Goal: Task Accomplishment & Management: Manage account settings

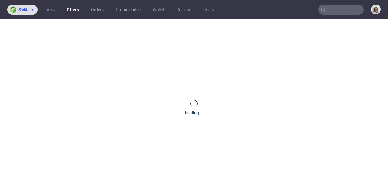
click at [29, 11] on span at bounding box center [31, 9] width 7 height 5
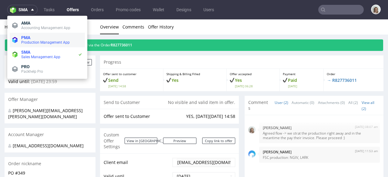
click at [29, 44] on span "Production Management App" at bounding box center [45, 42] width 49 height 4
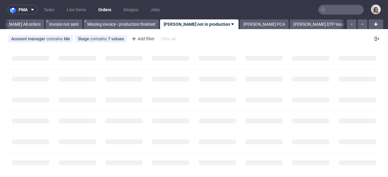
scroll to position [0, 34]
click at [355, 8] on input "text" at bounding box center [342, 10] width 46 height 10
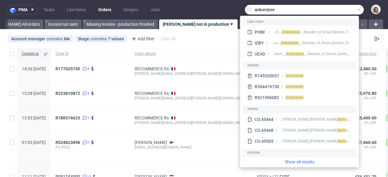
type input "ankorstore"
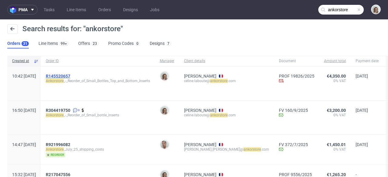
click at [70, 76] on span "R145520657" at bounding box center [58, 76] width 25 height 5
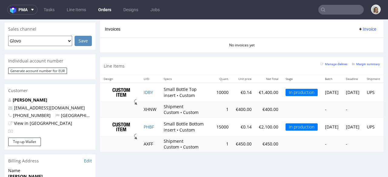
scroll to position [262, 0]
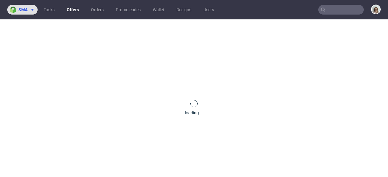
click at [19, 14] on button "sma" at bounding box center [22, 10] width 30 height 10
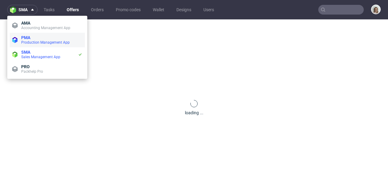
click at [21, 36] on span "PMA" at bounding box center [25, 37] width 9 height 5
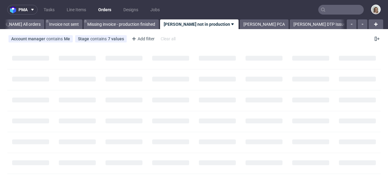
scroll to position [0, 34]
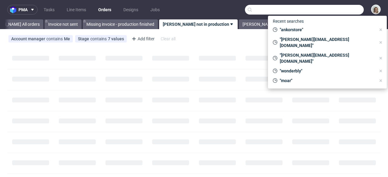
click at [331, 12] on input "text" at bounding box center [304, 10] width 119 height 10
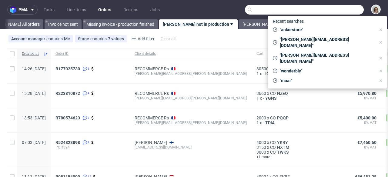
paste input "R945610518"
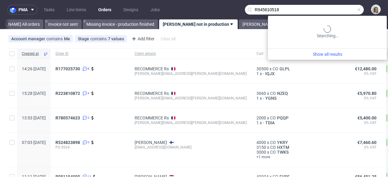
type input "R945610518"
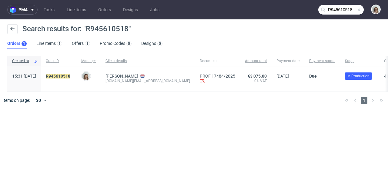
click at [70, 71] on div "R945610518" at bounding box center [59, 78] width 36 height 25
click at [70, 74] on mark "R945610518" at bounding box center [58, 76] width 25 height 5
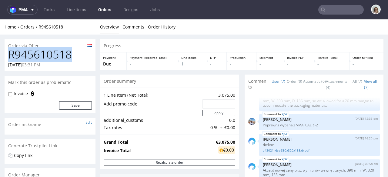
drag, startPoint x: 75, startPoint y: 55, endPoint x: 0, endPoint y: 54, distance: 74.7
copy h1 "R945610518"
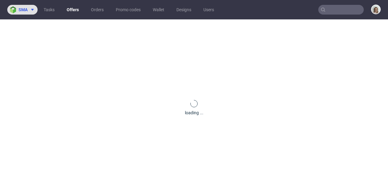
click at [32, 10] on use at bounding box center [32, 10] width 2 height 2
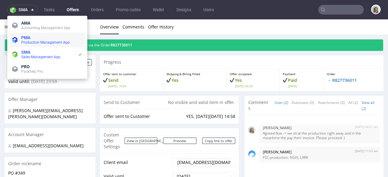
click at [43, 37] on span "PMA" at bounding box center [51, 37] width 61 height 5
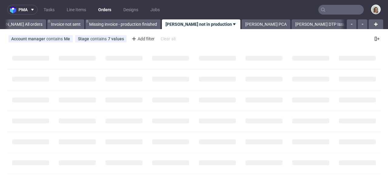
scroll to position [0, 34]
click at [337, 13] on input "text" at bounding box center [342, 10] width 46 height 10
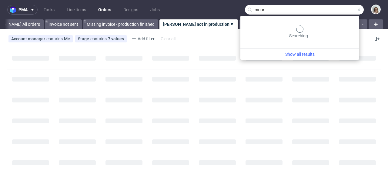
type input "moar"
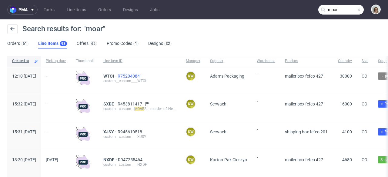
click at [144, 77] on span "R752040841" at bounding box center [131, 76] width 26 height 5
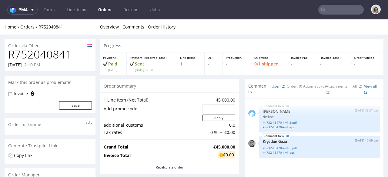
type input "moar"
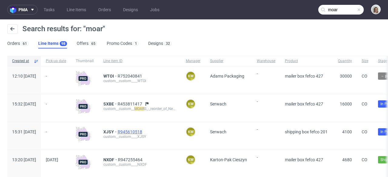
click at [144, 132] on span "R945610518" at bounding box center [131, 132] width 26 height 5
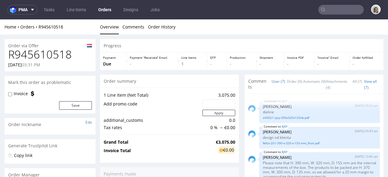
scroll to position [76, 0]
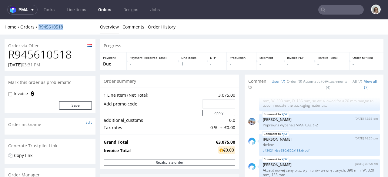
drag, startPoint x: 65, startPoint y: 27, endPoint x: 39, endPoint y: 27, distance: 26.7
click at [39, 27] on div "Home Orders R945610518" at bounding box center [50, 27] width 91 height 6
copy link "R945610518"
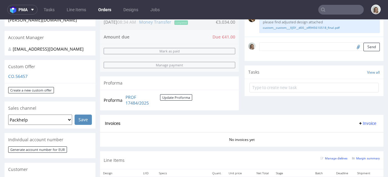
scroll to position [0, 0]
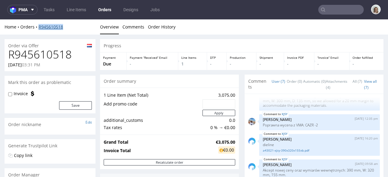
copy link "R945610518"
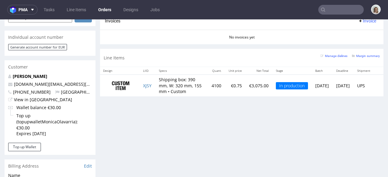
scroll to position [280, 0]
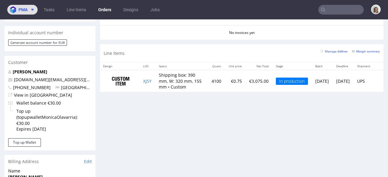
click at [20, 6] on button "pma" at bounding box center [22, 10] width 30 height 10
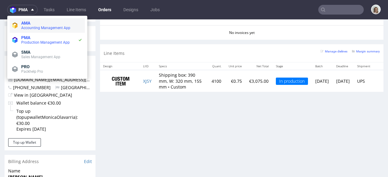
drag, startPoint x: 23, startPoint y: 38, endPoint x: 20, endPoint y: 24, distance: 14.3
click at [22, 38] on span "PMA" at bounding box center [25, 37] width 9 height 5
click at [346, 10] on input "text" at bounding box center [342, 10] width 46 height 10
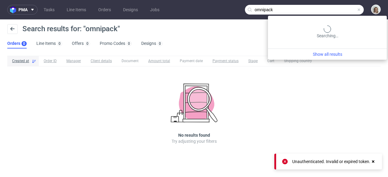
click at [350, 10] on input "omnipack" at bounding box center [304, 10] width 119 height 10
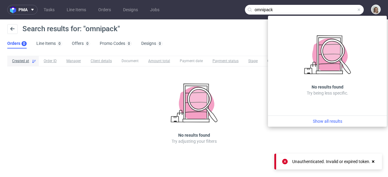
drag, startPoint x: 303, startPoint y: 9, endPoint x: 250, endPoint y: 9, distance: 52.2
click at [250, 9] on div "omnipack" at bounding box center [304, 10] width 119 height 10
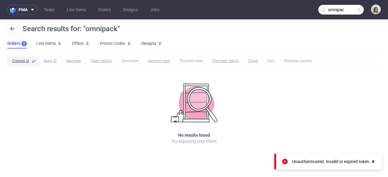
type input "omnipack"
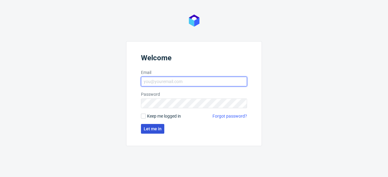
type input "[PERSON_NAME][EMAIL_ADDRESS][PERSON_NAME][DOMAIN_NAME]"
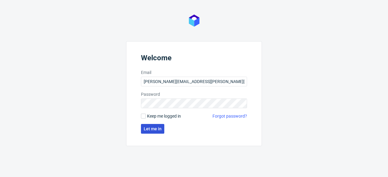
click at [150, 133] on button "Let me in" at bounding box center [152, 129] width 23 height 10
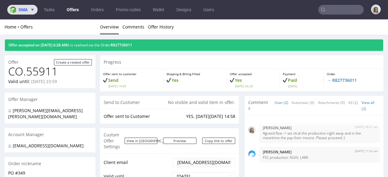
click at [26, 9] on span "sma" at bounding box center [23, 10] width 9 height 4
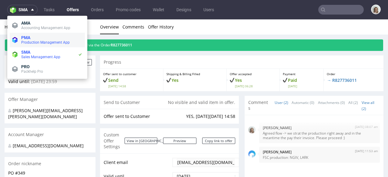
click at [26, 42] on span "Production Management App" at bounding box center [45, 42] width 49 height 4
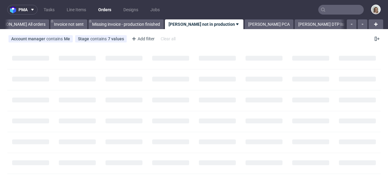
scroll to position [0, 34]
click at [330, 7] on input "text" at bounding box center [342, 10] width 46 height 10
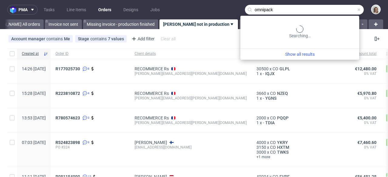
type input "omnipack"
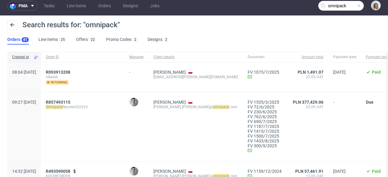
scroll to position [10, 0]
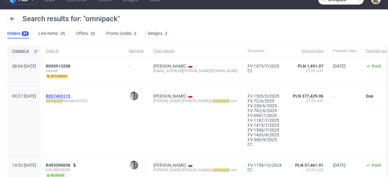
click at [70, 94] on span "R857493115" at bounding box center [58, 96] width 25 height 5
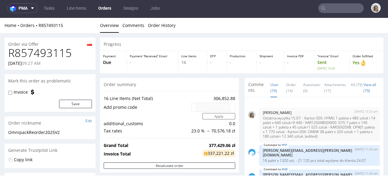
scroll to position [2013, 0]
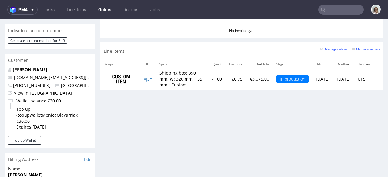
scroll to position [0, 31]
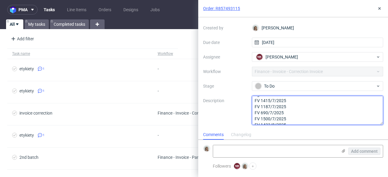
scroll to position [25, 0]
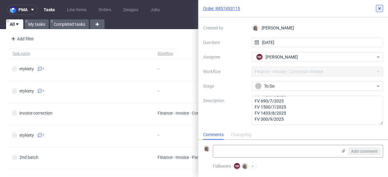
click at [379, 8] on use at bounding box center [380, 8] width 2 height 2
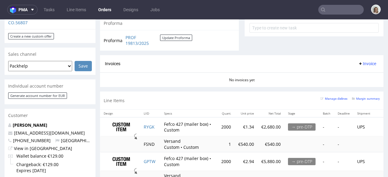
scroll to position [198, 0]
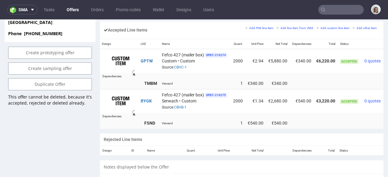
scroll to position [0, 23]
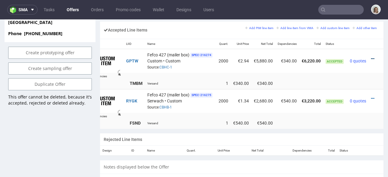
click at [371, 57] on icon at bounding box center [372, 59] width 3 height 4
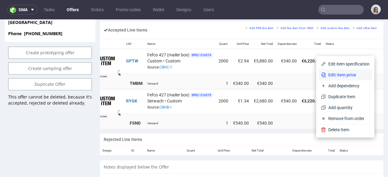
click at [342, 74] on span "Edit item price" at bounding box center [348, 75] width 44 height 6
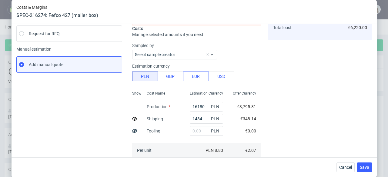
scroll to position [76, 0]
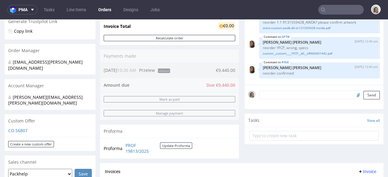
scroll to position [246, 0]
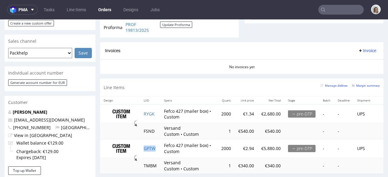
click at [160, 149] on td "GPTW" at bounding box center [150, 148] width 20 height 19
drag, startPoint x: 251, startPoint y: 148, endPoint x: 240, endPoint y: 148, distance: 10.3
click at [239, 149] on td "€2.94" at bounding box center [246, 148] width 23 height 19
copy td "€2.94"
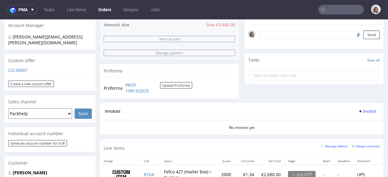
scroll to position [185, 0]
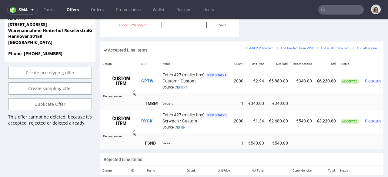
scroll to position [0, 23]
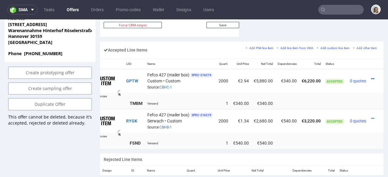
click at [371, 77] on icon at bounding box center [372, 79] width 3 height 4
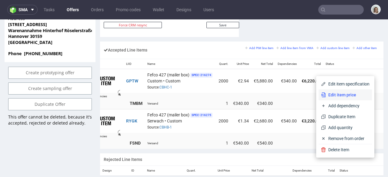
click at [331, 96] on span "Edit item price" at bounding box center [348, 95] width 44 height 6
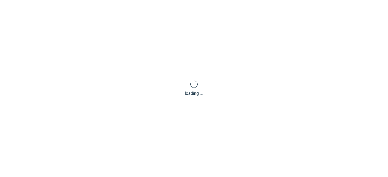
type input "2.94"
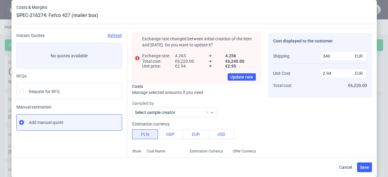
scroll to position [94, 0]
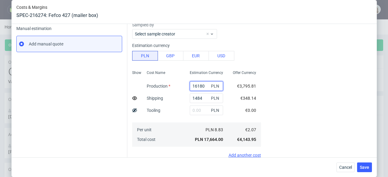
drag, startPoint x: 199, startPoint y: 86, endPoint x: 184, endPoint y: 86, distance: 14.9
click at [190, 86] on input "16180" at bounding box center [206, 86] width 33 height 10
type input "0"
type input "0.09"
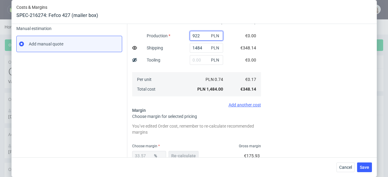
type input "9220"
type input "1.72"
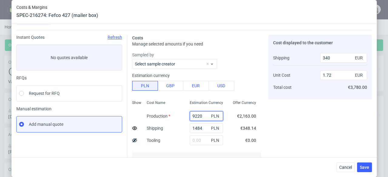
scroll to position [11, 0]
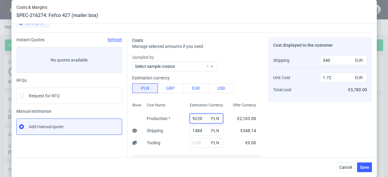
type input "9220"
click at [346, 168] on span "Cancel" at bounding box center [346, 167] width 13 height 4
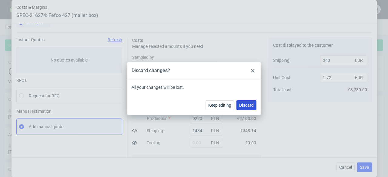
click at [248, 104] on span "Discard" at bounding box center [246, 105] width 15 height 4
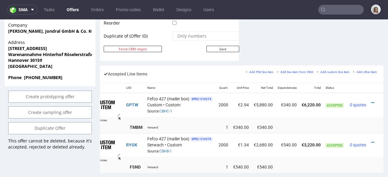
scroll to position [352, 0]
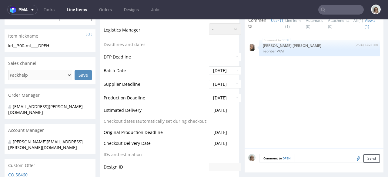
scroll to position [310, 0]
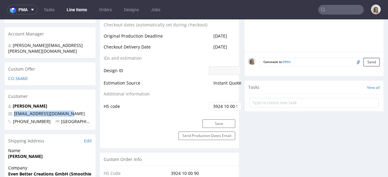
drag, startPoint x: 71, startPoint y: 102, endPoint x: 12, endPoint y: 102, distance: 59.2
click at [12, 111] on p "[EMAIL_ADDRESS][DOMAIN_NAME]" at bounding box center [50, 114] width 84 height 6
copy span "[EMAIL_ADDRESS][DOMAIN_NAME]"
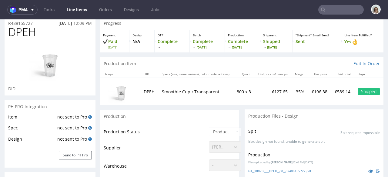
scroll to position [0, 0]
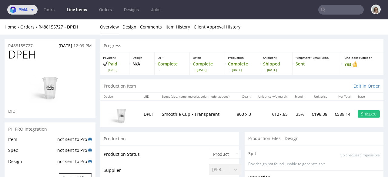
click at [20, 13] on button "pma" at bounding box center [22, 10] width 30 height 10
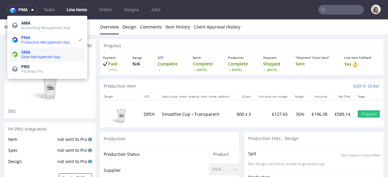
click at [27, 53] on span "SMA" at bounding box center [25, 52] width 9 height 5
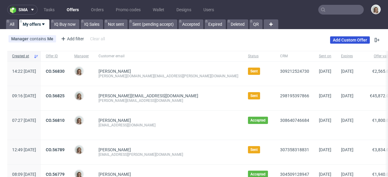
click at [347, 39] on link "Add Custom Offer" at bounding box center [351, 39] width 40 height 7
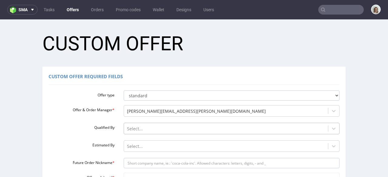
click at [147, 127] on div "Select..." at bounding box center [232, 127] width 216 height 8
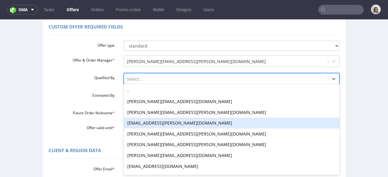
scroll to position [50, 0]
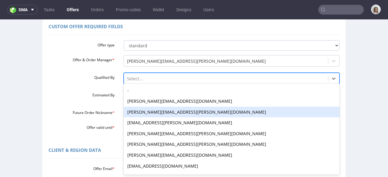
click at [143, 115] on div "[PERSON_NAME][EMAIL_ADDRESS][PERSON_NAME][DOMAIN_NAME]" at bounding box center [232, 112] width 216 height 11
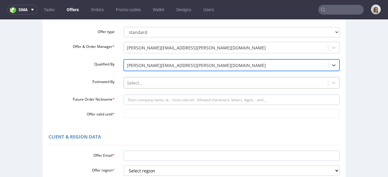
click at [134, 86] on div "Select..." at bounding box center [232, 81] width 216 height 8
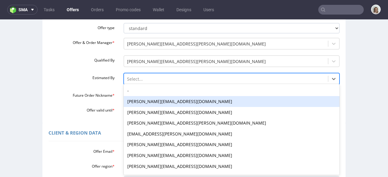
scroll to position [68, 0]
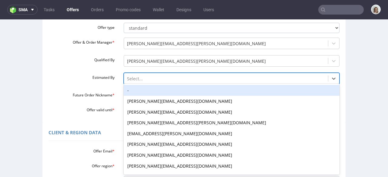
click at [133, 93] on div "-" at bounding box center [232, 90] width 216 height 11
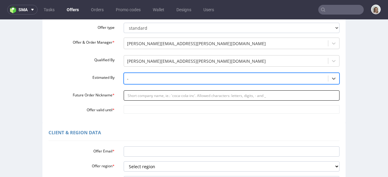
click at [137, 97] on input "Future Order Nickname *" at bounding box center [232, 95] width 216 height 10
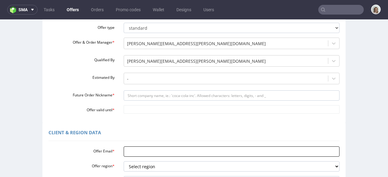
click at [131, 149] on input "Offer Email *" at bounding box center [232, 152] width 216 height 10
paste input "[EMAIL_ADDRESS][DOMAIN_NAME]"
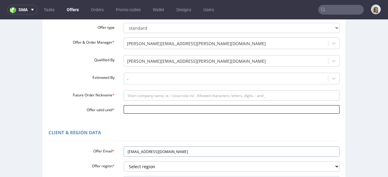
type input "[EMAIL_ADDRESS][DOMAIN_NAME]"
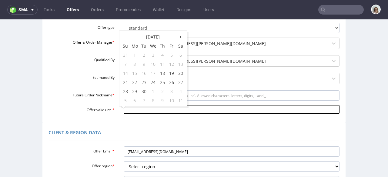
click at [128, 110] on input "Offer valid until *" at bounding box center [232, 109] width 216 height 8
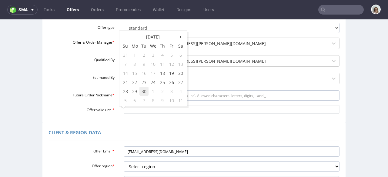
click at [142, 95] on td "30" at bounding box center [144, 91] width 9 height 9
type input "[DATE]"
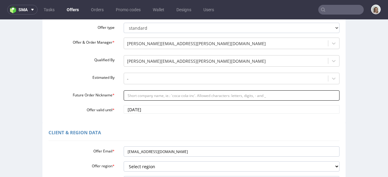
click at [132, 93] on input "Future Order Nickname *" at bounding box center [232, 95] width 216 height 10
paste input "Next_Order_Date__Robin_Wenske"
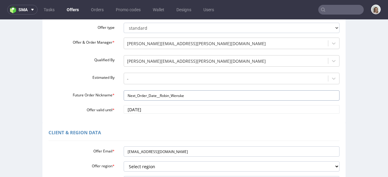
type input "Next_Order_Date__Robin_Wenske"
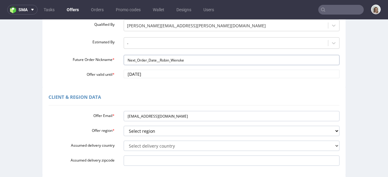
scroll to position [181, 0]
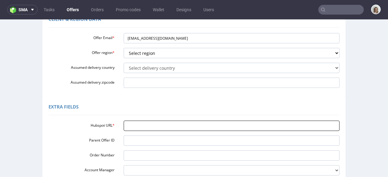
click at [127, 125] on input "Hubspot URL *" at bounding box center [232, 126] width 216 height 10
paste input "[URL][DOMAIN_NAME]"
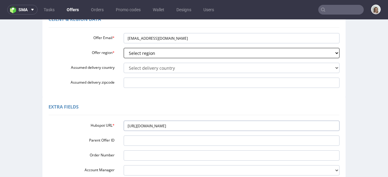
type input "[URL][DOMAIN_NAME]"
click at [133, 54] on select "Select region eu gb de pl fr it es" at bounding box center [232, 53] width 216 height 10
select select "eu"
click at [124, 48] on select "Select region eu gb de pl fr it es" at bounding box center [232, 53] width 216 height 10
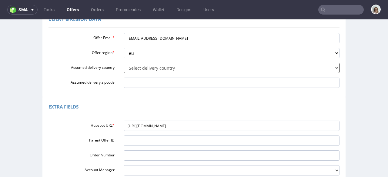
click at [134, 68] on select "Select delivery country [GEOGRAPHIC_DATA] [GEOGRAPHIC_DATA] [GEOGRAPHIC_DATA] […" at bounding box center [232, 68] width 216 height 10
select select "57"
click at [124, 63] on select "Select delivery country [GEOGRAPHIC_DATA] [GEOGRAPHIC_DATA] [GEOGRAPHIC_DATA] […" at bounding box center [232, 68] width 216 height 10
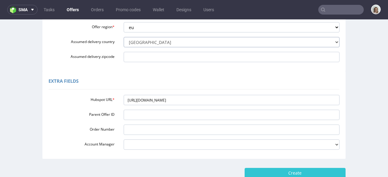
scroll to position [248, 0]
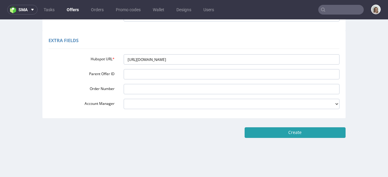
click at [271, 131] on input "Create" at bounding box center [295, 132] width 101 height 10
type input "Please wait..."
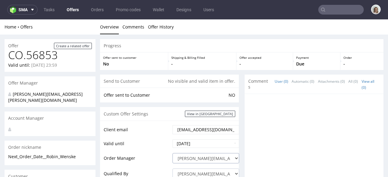
click at [186, 159] on select "[PERSON_NAME][EMAIL_ADDRESS][PERSON_NAME][DOMAIN_NAME] [PERSON_NAME][DOMAIN_NAM…" at bounding box center [206, 158] width 67 height 10
select select "20843466"
click at [173, 153] on select "[PERSON_NAME][EMAIL_ADDRESS][PERSON_NAME][DOMAIN_NAME] [PERSON_NAME][DOMAIN_NAM…" at bounding box center [206, 158] width 67 height 10
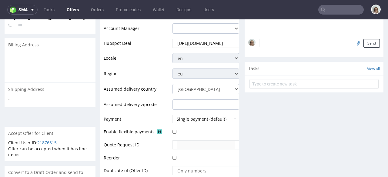
scroll to position [276, 0]
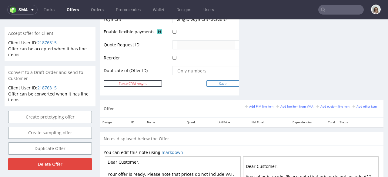
click at [219, 83] on input "Save" at bounding box center [223, 83] width 33 height 6
type input "In progress..."
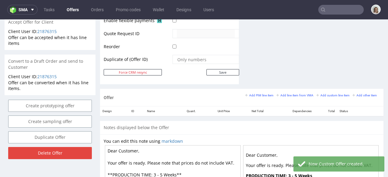
scroll to position [329, 0]
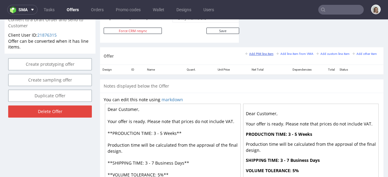
click at [251, 54] on small "Add PIM line item" at bounding box center [260, 53] width 28 height 3
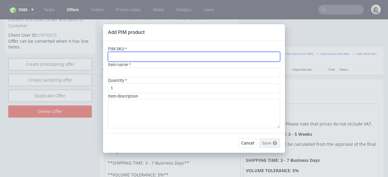
paste input "ph-386-2835"
type input "ph-386-2835"
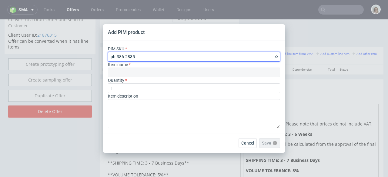
type input "Smoothie Cup"
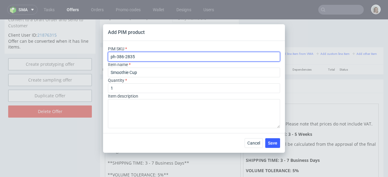
type input "ph-386-2835"
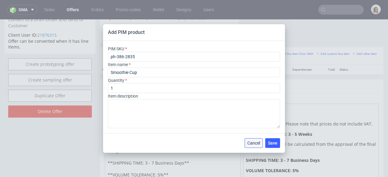
click at [256, 144] on span "Cancel" at bounding box center [254, 143] width 13 height 4
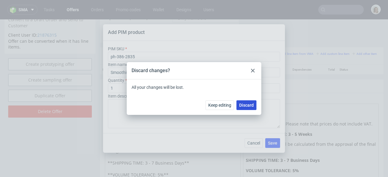
drag, startPoint x: 250, startPoint y: 105, endPoint x: 250, endPoint y: 85, distance: 19.7
click at [250, 105] on span "Discard" at bounding box center [246, 105] width 15 height 4
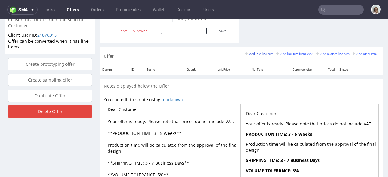
click at [257, 53] on small "Add PIM line item" at bounding box center [260, 53] width 28 height 3
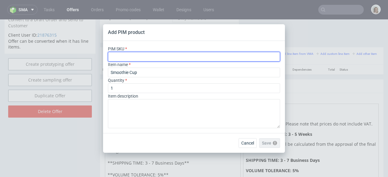
paste input "ph-386-2835"
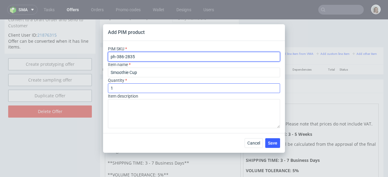
type input "ph-386-2835"
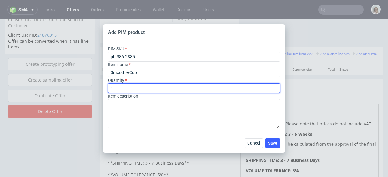
drag, startPoint x: 126, startPoint y: 88, endPoint x: 105, endPoint y: 90, distance: 21.6
click at [105, 90] on div "PIM SKU ph-386-2835 Item name Smoothie Cup Quantity 1 Item description" at bounding box center [194, 87] width 182 height 92
type input "7"
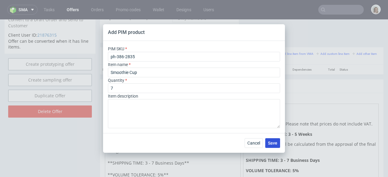
click at [274, 140] on button "Save" at bounding box center [273, 143] width 15 height 10
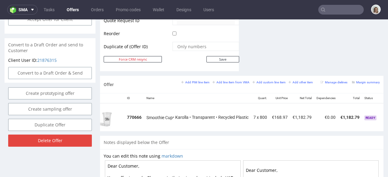
scroll to position [0, 41]
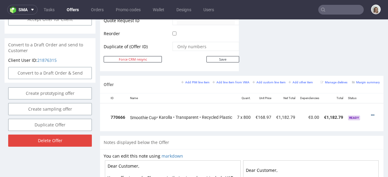
click at [371, 113] on icon at bounding box center [372, 115] width 3 height 4
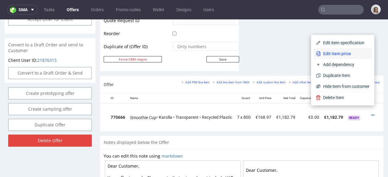
click at [343, 55] on span "Edit item price" at bounding box center [345, 54] width 49 height 6
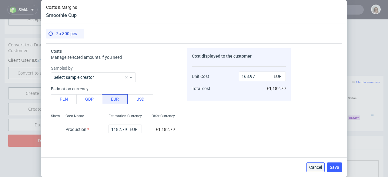
click at [319, 168] on span "Cancel" at bounding box center [316, 167] width 13 height 4
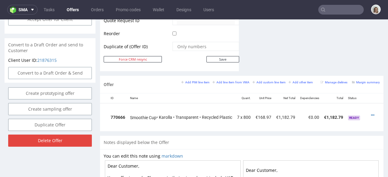
click at [369, 110] on td at bounding box center [376, 117] width 15 height 28
click at [371, 113] on icon at bounding box center [372, 115] width 3 height 4
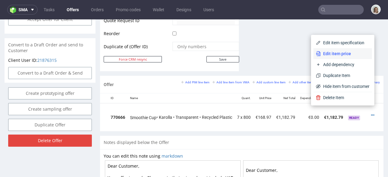
click at [337, 50] on li "Edit item price" at bounding box center [343, 53] width 59 height 11
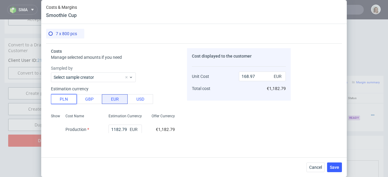
click at [66, 99] on button "PLN" at bounding box center [64, 99] width 26 height 10
type input "39.7"
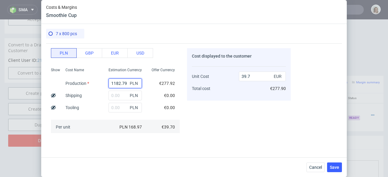
drag, startPoint x: 123, startPoint y: 83, endPoint x: 103, endPoint y: 82, distance: 20.6
click at [104, 82] on div "1182.79 PLN" at bounding box center [125, 83] width 43 height 12
type input "2072"
type input "69.55"
type input "2072"
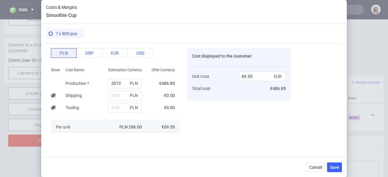
click at [229, 111] on div "Cost displayed to the customer Unit Cost Total cost 69.55 EUR €486.85" at bounding box center [239, 90] width 104 height 85
click at [112, 97] on input "text" at bounding box center [125, 96] width 33 height 10
type input "1680"
type input "125.94"
type input "1680"
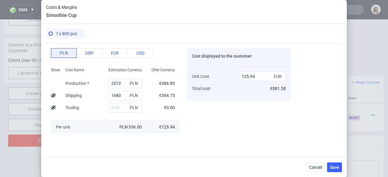
click at [201, 118] on div "Cost displayed to the customer Unit Cost Total cost 125.94 EUR €881.58" at bounding box center [239, 90] width 104 height 85
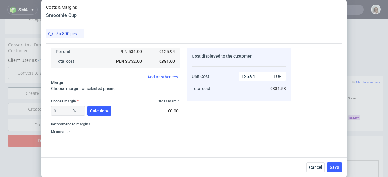
scroll to position [122, 0]
click at [108, 109] on button "Calculate" at bounding box center [99, 111] width 24 height 10
type input "40.2"
type input "210.6"
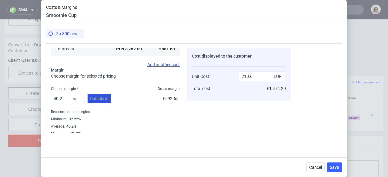
scroll to position [137, 0]
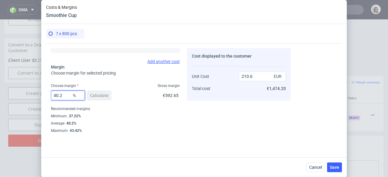
drag, startPoint x: 66, startPoint y: 96, endPoint x: 45, endPoint y: 97, distance: 20.4
click at [45, 97] on div "7 x 800 pcs Costs Manage selected amounts if you need Sampled by Select sample …" at bounding box center [194, 91] width 306 height 134
type input "35"
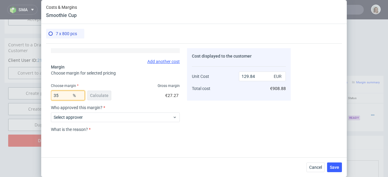
type input "193.76"
click at [136, 104] on div "35 % Calculate €474.71" at bounding box center [115, 96] width 129 height 17
click at [64, 97] on input "35" at bounding box center [68, 96] width 34 height 10
type input "3"
type input "129.84"
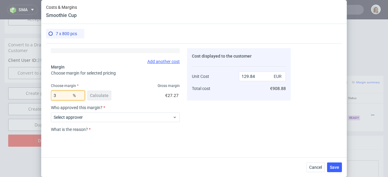
type input "38"
type input "203.13"
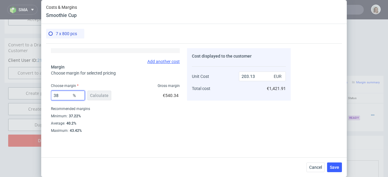
type input "38"
click at [130, 106] on div "Recommended margins" at bounding box center [115, 108] width 129 height 7
click at [336, 168] on span "Save" at bounding box center [334, 167] width 9 height 4
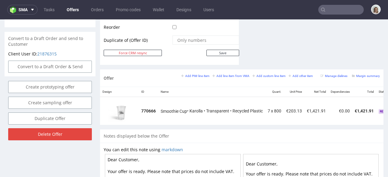
scroll to position [0, 41]
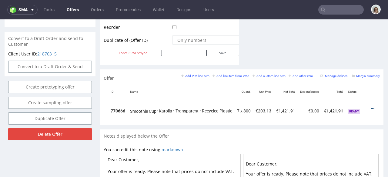
click at [371, 107] on icon at bounding box center [372, 109] width 3 height 4
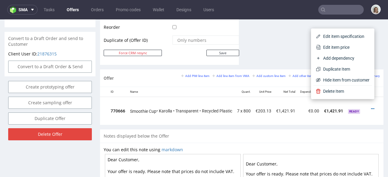
drag, startPoint x: 336, startPoint y: 46, endPoint x: 303, endPoint y: 48, distance: 32.5
click at [335, 46] on span "Edit item price" at bounding box center [345, 47] width 49 height 6
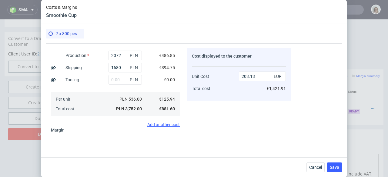
scroll to position [137, 0]
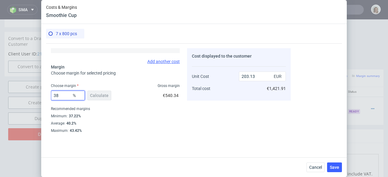
click at [65, 96] on input "38" at bounding box center [68, 96] width 34 height 10
type input "35"
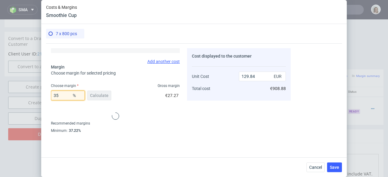
type input "193.76"
type input "35"
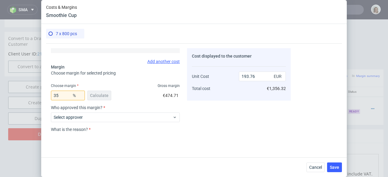
click at [137, 103] on div "35 % Calculate €474.71" at bounding box center [115, 96] width 129 height 17
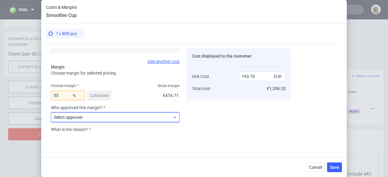
click at [132, 119] on span "Select approver" at bounding box center [113, 117] width 119 height 6
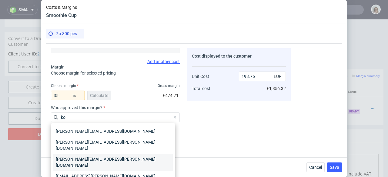
type input "ko"
click at [137, 154] on div "[PERSON_NAME][EMAIL_ADDRESS][PERSON_NAME][DOMAIN_NAME]" at bounding box center [113, 162] width 120 height 17
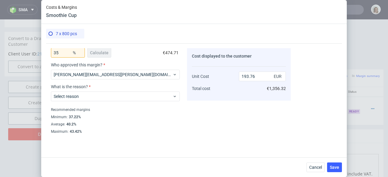
scroll to position [181, 0]
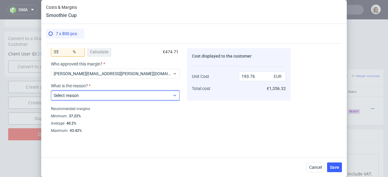
click at [129, 97] on span "Select reason" at bounding box center [113, 96] width 119 height 6
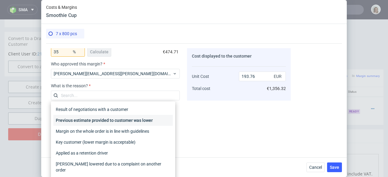
click at [137, 121] on div "Previous estimate provided to customer was lower" at bounding box center [113, 120] width 120 height 11
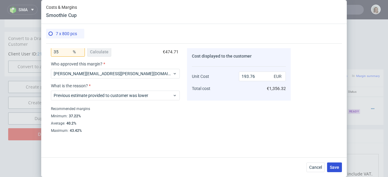
click at [337, 168] on span "Save" at bounding box center [334, 167] width 9 height 4
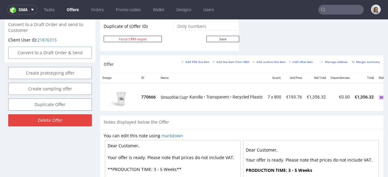
scroll to position [351, 0]
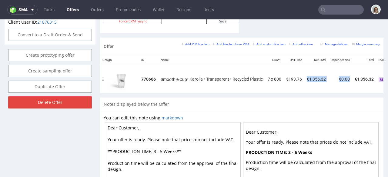
drag, startPoint x: 304, startPoint y: 86, endPoint x: 345, endPoint y: 84, distance: 40.7
click at [345, 84] on tr "770666 Smoothie Cup • Karolla • Transparent • Recycled Plastic 7 x 800 €193.76 …" at bounding box center [257, 79] width 314 height 28
click at [191, 42] on small "Add PIM line item" at bounding box center [195, 43] width 28 height 3
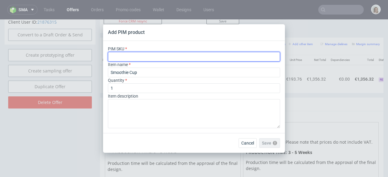
click at [162, 56] on input "text" at bounding box center [194, 57] width 172 height 10
paste input "ph-386-2835"
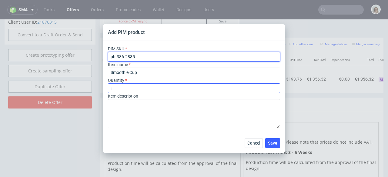
type input "ph-386-2835"
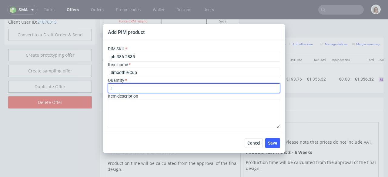
click at [130, 89] on input "1" at bounding box center [194, 88] width 172 height 10
type input "13"
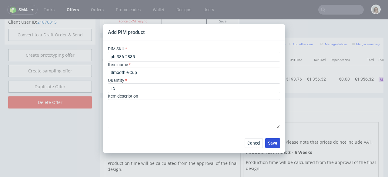
click at [278, 145] on button "Save" at bounding box center [273, 143] width 15 height 10
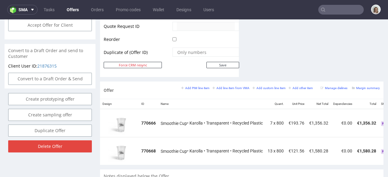
scroll to position [0, 43]
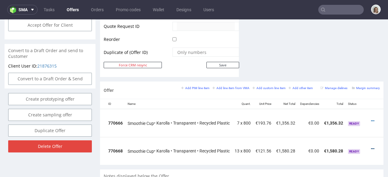
click at [371, 147] on icon at bounding box center [372, 149] width 3 height 4
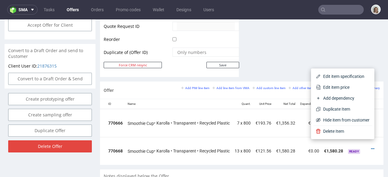
click at [348, 89] on span "Edit item price" at bounding box center [345, 87] width 49 height 6
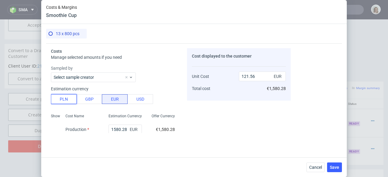
click at [60, 102] on button "PLN" at bounding box center [64, 99] width 26 height 10
type input "28.56"
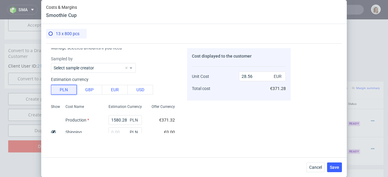
scroll to position [32, 0]
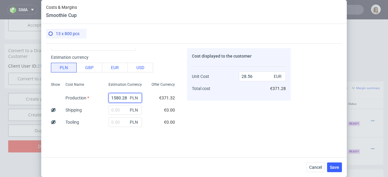
drag, startPoint x: 123, startPoint y: 97, endPoint x: 104, endPoint y: 98, distance: 19.4
click at [104, 98] on div "1580.28 PLN" at bounding box center [125, 98] width 43 height 12
type input "374"
type input "0.67"
type input "3744"
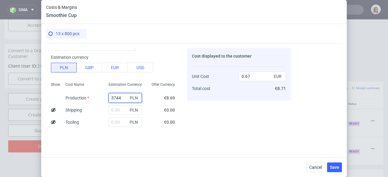
type input "67.67"
type input "3744"
click at [114, 109] on input "text" at bounding box center [125, 110] width 33 height 10
type input "41"
type input "68.41"
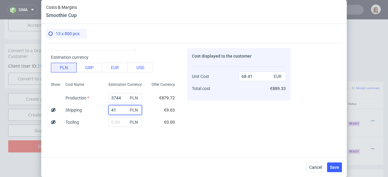
type input "416"
type input "75.19"
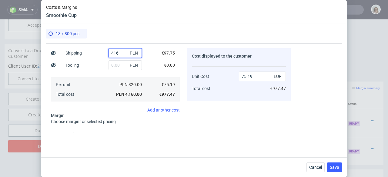
type input "416"
click at [123, 117] on fieldset "Costs Manage selected amounts if you need Sampled by Select sample creator Esti…" at bounding box center [115, 71] width 129 height 222
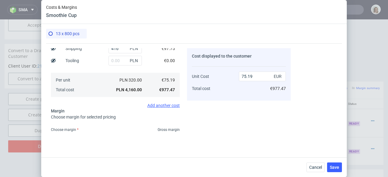
scroll to position [137, 0]
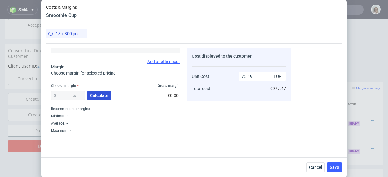
click at [103, 97] on span "Calculate" at bounding box center [99, 95] width 19 height 4
type input "39.52"
type input "124.32"
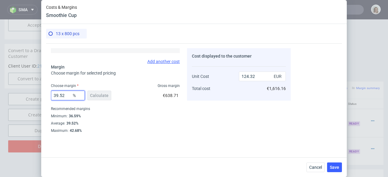
drag, startPoint x: 67, startPoint y: 96, endPoint x: 48, endPoint y: 97, distance: 19.1
click at [48, 97] on div "Costs Manage selected amounts if you need Sampled by Select sample creator Esti…" at bounding box center [168, 88] width 245 height 90
type input "33"
type input "112.22"
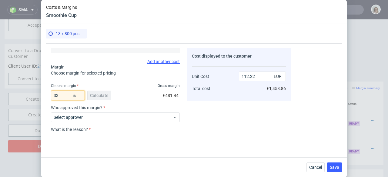
type input "3"
type input "77.52"
type input "34"
type input "113.92"
type input "3"
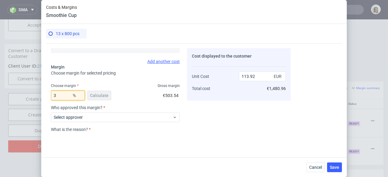
type input "77.52"
type input "35"
type input "115.68"
type input "35"
click at [124, 96] on div "35 % Calculate €526.33" at bounding box center [115, 96] width 129 height 17
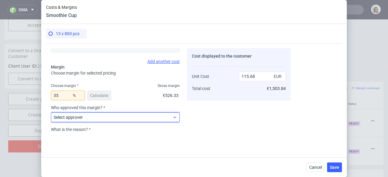
click at [127, 115] on span "Select approver" at bounding box center [113, 117] width 119 height 6
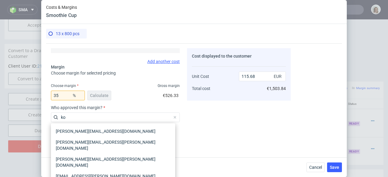
type input "ko"
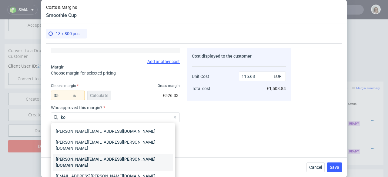
click at [136, 154] on div "marta.kozlowska@packhelp.com" at bounding box center [113, 162] width 120 height 17
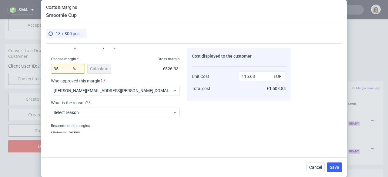
scroll to position [181, 0]
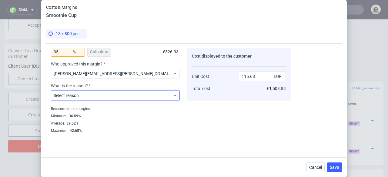
click at [131, 98] on span "Select reason" at bounding box center [113, 96] width 119 height 6
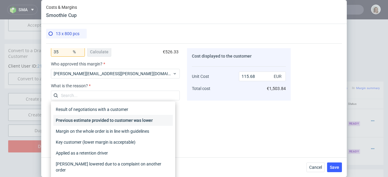
click at [134, 122] on div "Previous estimate provided to customer was lower" at bounding box center [113, 120] width 120 height 11
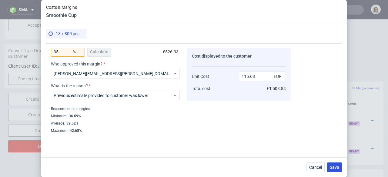
click at [336, 165] on span "Save" at bounding box center [334, 167] width 9 height 4
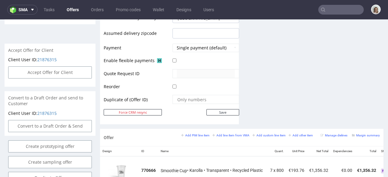
scroll to position [291, 0]
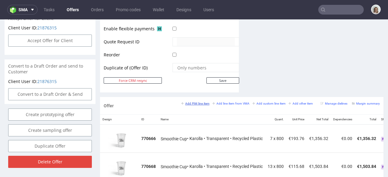
click at [194, 102] on small "Add PIM line item" at bounding box center [195, 103] width 28 height 3
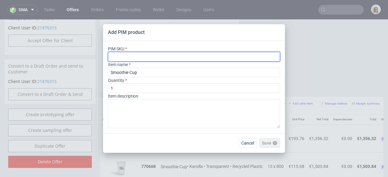
paste input "ph-386-2835"
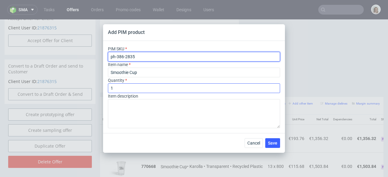
type input "ph-386-2835"
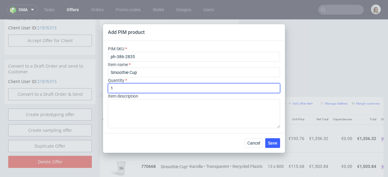
click at [122, 87] on input "1" at bounding box center [194, 88] width 172 height 10
type input "19"
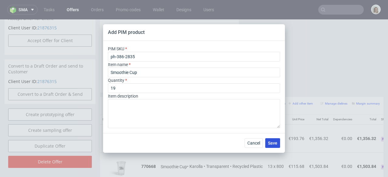
click at [274, 143] on span "Save" at bounding box center [272, 143] width 9 height 4
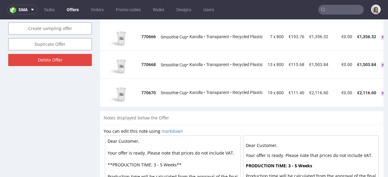
scroll to position [0, 43]
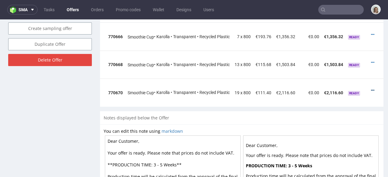
click at [371, 88] on icon at bounding box center [372, 90] width 3 height 4
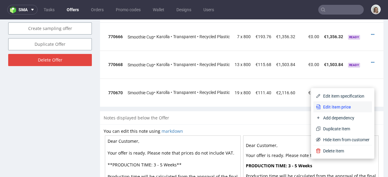
click at [336, 106] on span "Edit item price" at bounding box center [345, 107] width 49 height 6
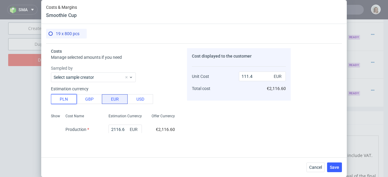
click at [69, 100] on button "PLN" at bounding box center [64, 99] width 26 height 10
type input "26.18"
drag, startPoint x: 123, startPoint y: 128, endPoint x: 103, endPoint y: 127, distance: 20.4
click at [104, 127] on div "2116.6 PLN" at bounding box center [125, 130] width 43 height 12
type input "54"
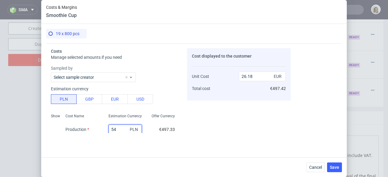
type input "0.67"
type input "5472"
type input "67.67"
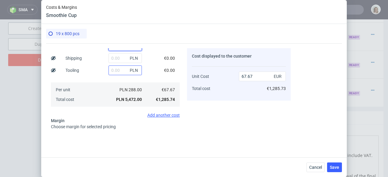
scroll to position [78, 0]
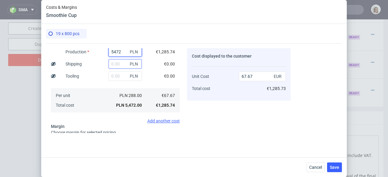
type input "5472"
click at [111, 64] on input "text" at bounding box center [125, 64] width 33 height 10
type input "456"
type input "73.31"
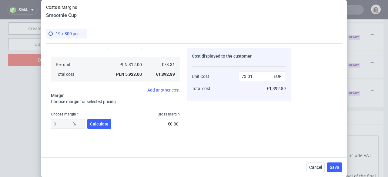
scroll to position [134, 0]
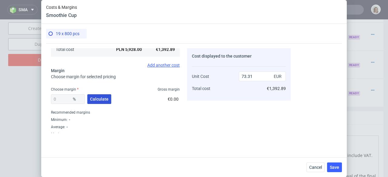
type input "456"
click at [107, 97] on span "Calculate" at bounding box center [99, 99] width 19 height 4
type input "37.16"
type input "116.66"
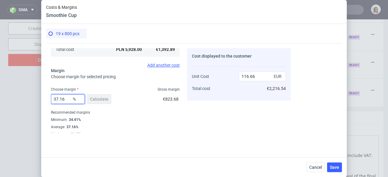
drag, startPoint x: 68, startPoint y: 99, endPoint x: 56, endPoint y: 97, distance: 11.7
click at [56, 97] on input "37.16" at bounding box center [68, 99] width 34 height 10
type input "35"
type input "112.79"
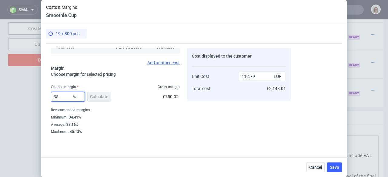
scroll to position [137, 0]
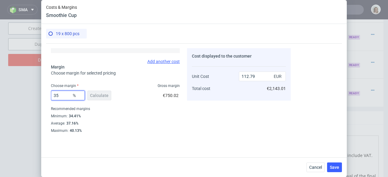
type input "35"
click at [114, 100] on div "35 % Calculate €750.02" at bounding box center [115, 96] width 129 height 17
click at [337, 167] on span "Save" at bounding box center [334, 167] width 9 height 4
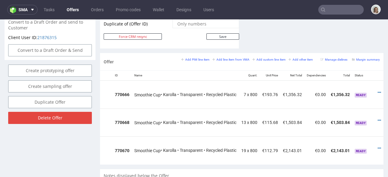
scroll to position [0, 42]
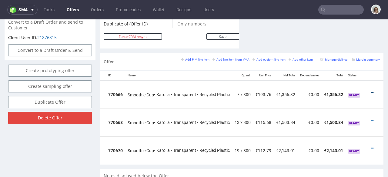
click at [371, 90] on icon at bounding box center [372, 92] width 3 height 4
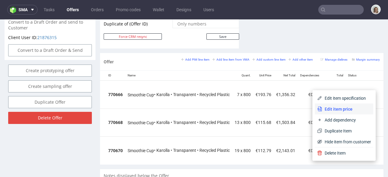
click at [341, 106] on span "Edit item price" at bounding box center [347, 109] width 49 height 6
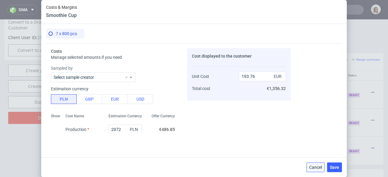
click at [317, 168] on span "Cancel" at bounding box center [316, 167] width 13 height 4
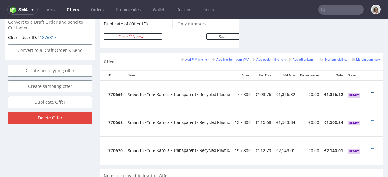
click at [371, 90] on icon at bounding box center [372, 92] width 3 height 4
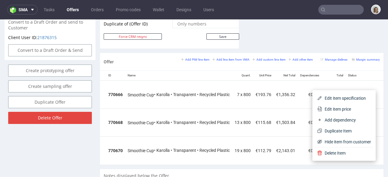
click at [323, 95] on span "Edit item specification" at bounding box center [347, 98] width 49 height 6
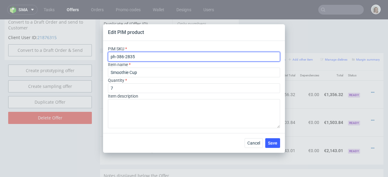
drag, startPoint x: 137, startPoint y: 56, endPoint x: 109, endPoint y: 54, distance: 28.3
click at [109, 54] on input "ph-386-2835" at bounding box center [194, 57] width 172 height 10
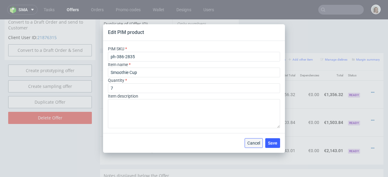
drag, startPoint x: 258, startPoint y: 139, endPoint x: 259, endPoint y: 116, distance: 22.8
click at [258, 139] on button "Cancel" at bounding box center [254, 143] width 18 height 10
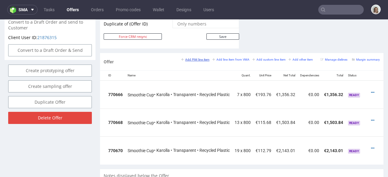
click at [197, 58] on small "Add PIM line item" at bounding box center [195, 59] width 28 height 3
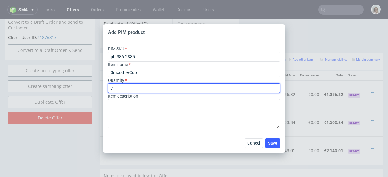
drag, startPoint x: 134, startPoint y: 86, endPoint x: 99, endPoint y: 86, distance: 35.2
click at [100, 86] on div "Add PIM product PIM SKU ph-386-2835 Item name Smoothie Cup Quantity 7 Item desc…" at bounding box center [194, 88] width 388 height 177
type input "25"
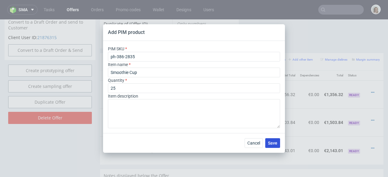
click at [279, 142] on button "Save" at bounding box center [273, 143] width 15 height 10
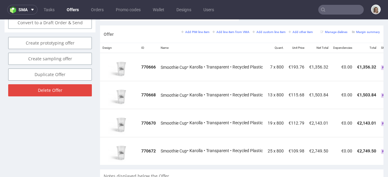
scroll to position [0, 43]
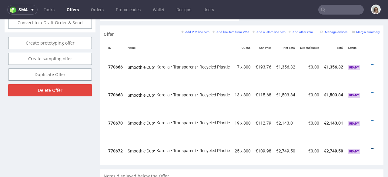
click at [371, 147] on icon at bounding box center [372, 149] width 3 height 4
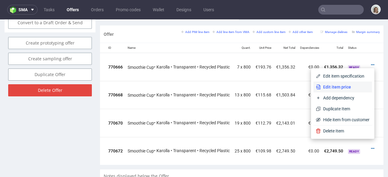
click at [342, 85] on span "Edit item price" at bounding box center [345, 87] width 49 height 6
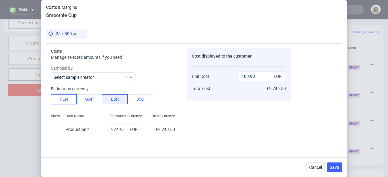
click at [59, 101] on button "PLN" at bounding box center [64, 99] width 26 height 10
type input "25.84"
drag, startPoint x: 121, startPoint y: 128, endPoint x: 107, endPoint y: 129, distance: 14.6
click at [109, 129] on input "2749.5" at bounding box center [125, 130] width 33 height 10
type input "70"
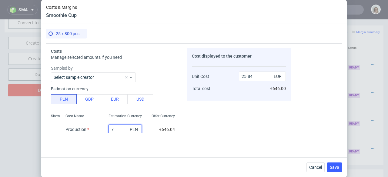
type input "0.07"
type input "7000"
type input "65.79"
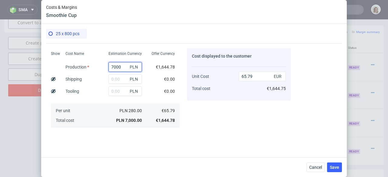
scroll to position [48, 0]
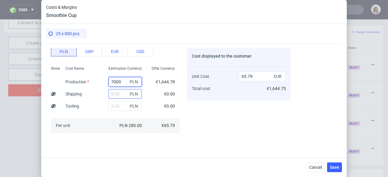
type input "7000"
click at [120, 96] on input "text" at bounding box center [125, 94] width 33 height 10
type input "69"
type input "66.44"
type input "6"
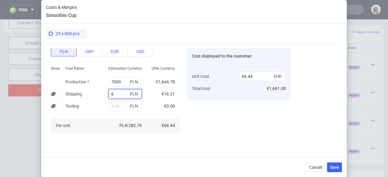
type input "65.85"
type input "6oo"
type input "65.79"
type input "60"
type input "65.85"
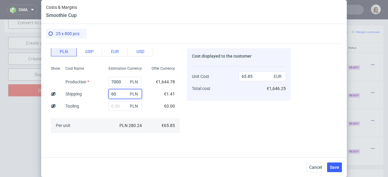
type input "600"
type input "71.43"
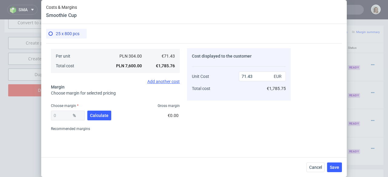
scroll to position [137, 0]
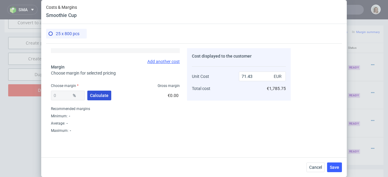
type input "600"
click at [103, 94] on span "Calculate" at bounding box center [99, 95] width 19 height 4
type input "35.5"
type input "110.75"
click at [337, 166] on span "Save" at bounding box center [334, 167] width 9 height 4
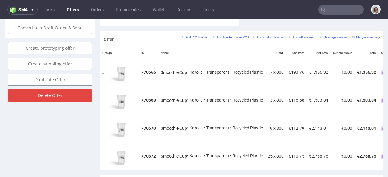
scroll to position [352, 0]
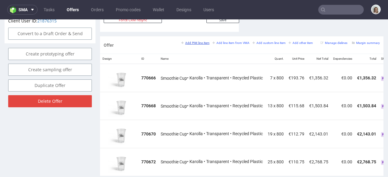
click at [189, 41] on small "Add PIM line item" at bounding box center [195, 42] width 28 height 3
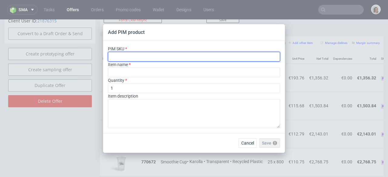
click at [141, 56] on input "text" at bounding box center [194, 57] width 172 height 10
paste input "ph-386-2835"
type input "ph-386-2835"
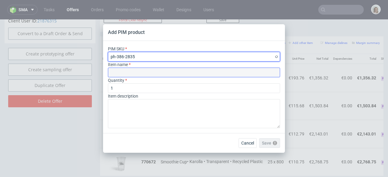
type input "Smoothie Cup"
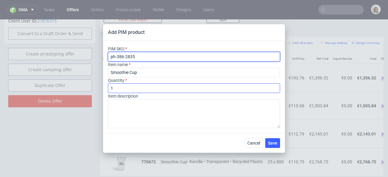
type input "ph-386-2835"
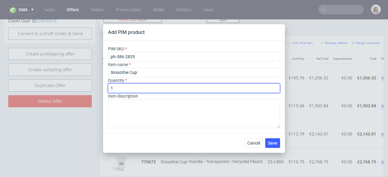
drag, startPoint x: 127, startPoint y: 88, endPoint x: 106, endPoint y: 90, distance: 21.3
click at [106, 90] on div "PIM SKU ph-386-2835 Item name Smoothie Cup Quantity 1 Item description" at bounding box center [194, 87] width 182 height 92
type input "7"
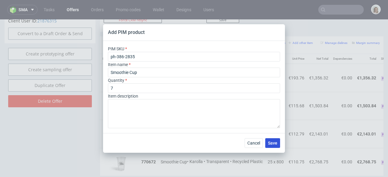
click at [272, 145] on span "Save" at bounding box center [272, 143] width 9 height 4
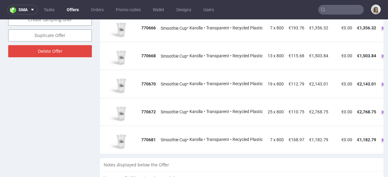
scroll to position [0, 43]
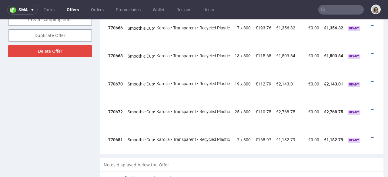
click at [371, 135] on icon at bounding box center [372, 137] width 3 height 4
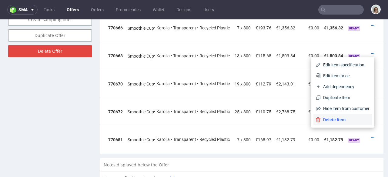
click at [337, 120] on span "Delete Item" at bounding box center [345, 120] width 49 height 6
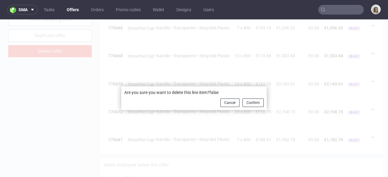
scroll to position [0, 39]
click at [239, 102] on div "Are you sure you want to delete this line item?false Cancel Confirm" at bounding box center [194, 98] width 146 height 24
click at [244, 102] on button "Confirm" at bounding box center [253, 103] width 21 height 8
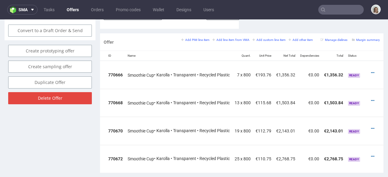
scroll to position [354, 0]
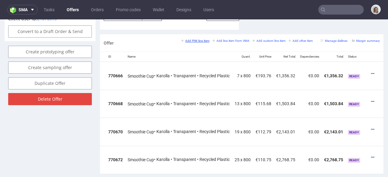
click at [198, 39] on small "Add PIM line item" at bounding box center [195, 40] width 28 height 3
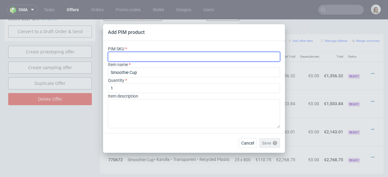
click at [139, 56] on input "text" at bounding box center [194, 57] width 172 height 10
paste input "ph-ew-cl-cpla-18"
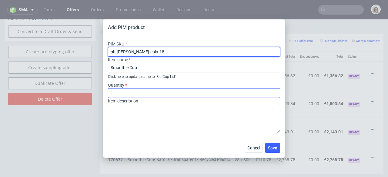
type input "ph-ew-cl-cpla-18"
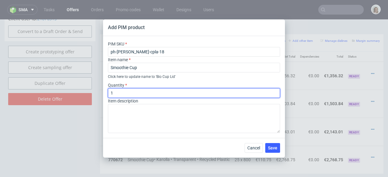
click at [122, 92] on input "1" at bounding box center [194, 93] width 172 height 10
type input "100"
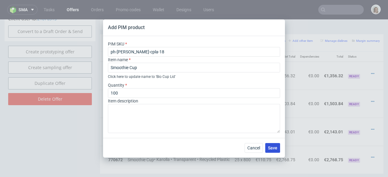
click at [273, 148] on span "Save" at bounding box center [272, 148] width 9 height 4
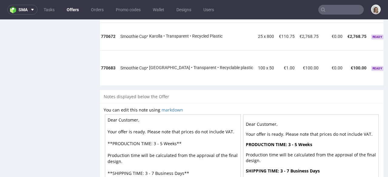
scroll to position [0, 48]
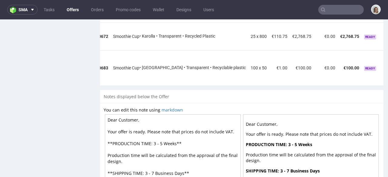
click at [388, 63] on icon at bounding box center [389, 65] width 3 height 4
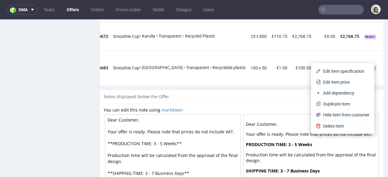
drag, startPoint x: 330, startPoint y: 81, endPoint x: 307, endPoint y: 76, distance: 23.5
click at [330, 80] on span "Edit item price" at bounding box center [345, 82] width 49 height 6
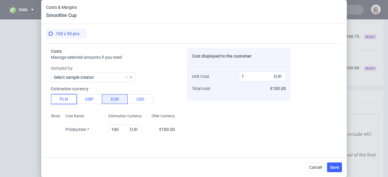
drag, startPoint x: 67, startPoint y: 103, endPoint x: 76, endPoint y: 103, distance: 8.8
click at [67, 103] on button "PLN" at bounding box center [64, 99] width 26 height 10
type input "0.23"
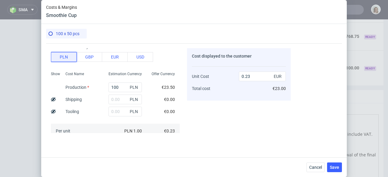
scroll to position [42, 0]
drag, startPoint x: 111, startPoint y: 87, endPoint x: 107, endPoint y: 87, distance: 4.3
click at [109, 87] on input "100" at bounding box center [125, 88] width 33 height 10
type input "400"
type input "0.94"
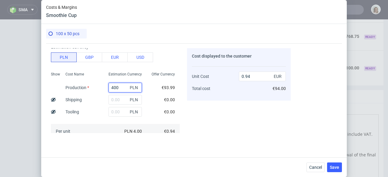
type input "400"
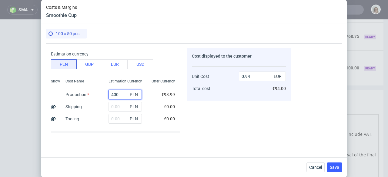
scroll to position [35, 0]
click at [119, 107] on input "text" at bounding box center [125, 107] width 33 height 10
type input "25"
type input "1"
type input "250"
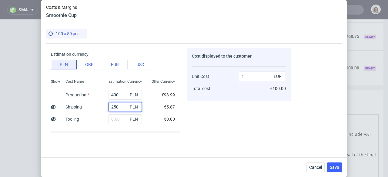
type input "1.53"
type input "250"
click at [252, 114] on div "Cost displayed to the customer Unit Cost Total cost 1.53 EUR €153.00" at bounding box center [239, 90] width 104 height 85
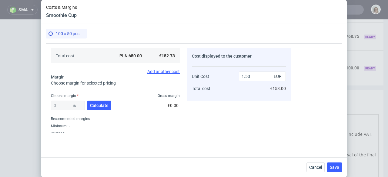
scroll to position [137, 0]
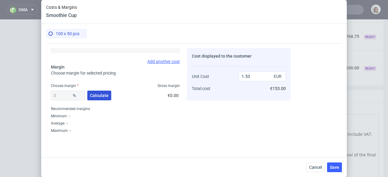
click at [98, 99] on button "Calculate" at bounding box center [99, 96] width 24 height 10
type input "51.88"
type input "3.18"
click at [333, 166] on span "Save" at bounding box center [334, 167] width 9 height 4
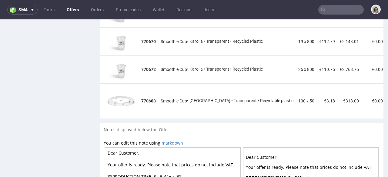
scroll to position [0, 48]
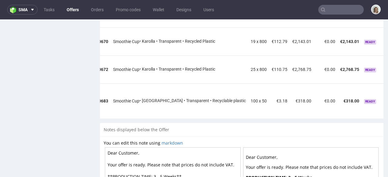
click at [388, 97] on icon at bounding box center [389, 99] width 3 height 4
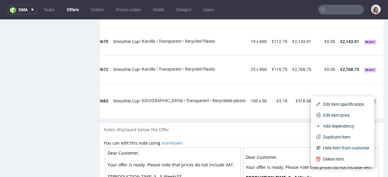
drag, startPoint x: 329, startPoint y: 112, endPoint x: 317, endPoint y: 110, distance: 12.0
click at [328, 112] on span "Edit item price" at bounding box center [345, 115] width 49 height 6
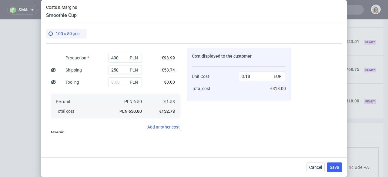
scroll to position [137, 0]
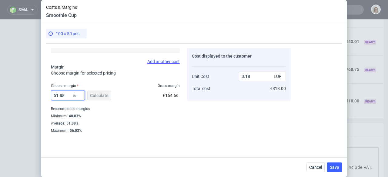
drag, startPoint x: 66, startPoint y: 97, endPoint x: 49, endPoint y: 95, distance: 16.9
click at [50, 97] on div "Costs Manage selected amounts if you need Sampled by Select sample creator Esti…" at bounding box center [168, 88] width 245 height 90
type input "32"
type input "2.25"
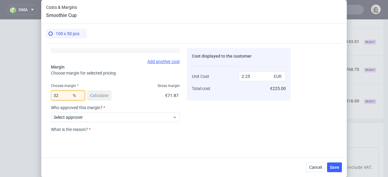
type input "32"
click at [130, 104] on div "32 % Calculate €71.87" at bounding box center [115, 96] width 129 height 17
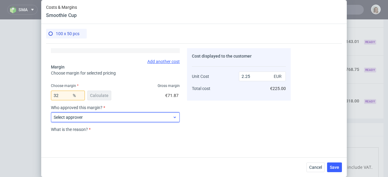
click at [130, 120] on div "Select approver" at bounding box center [115, 118] width 129 height 10
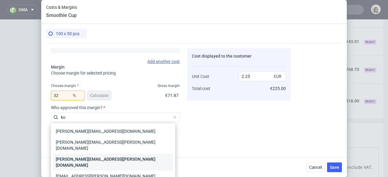
type input "ko"
click at [105, 154] on div "[PERSON_NAME][EMAIL_ADDRESS][PERSON_NAME][DOMAIN_NAME]" at bounding box center [113, 162] width 120 height 17
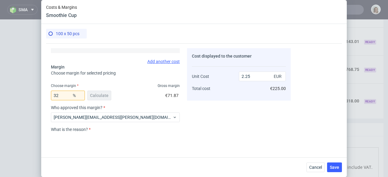
scroll to position [181, 0]
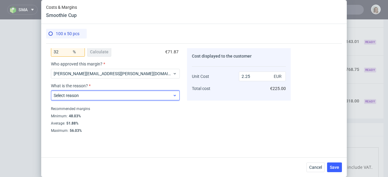
click at [121, 95] on span "Select reason" at bounding box center [113, 96] width 119 height 6
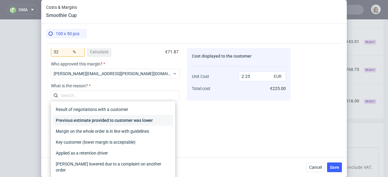
click at [130, 121] on div "Previous estimate provided to customer was lower" at bounding box center [113, 120] width 120 height 11
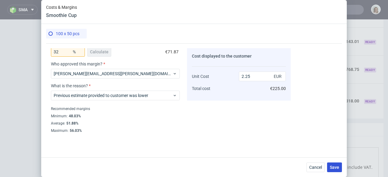
click at [338, 165] on span "Save" at bounding box center [334, 167] width 9 height 4
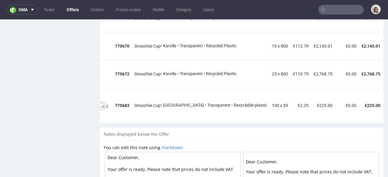
scroll to position [0, 48]
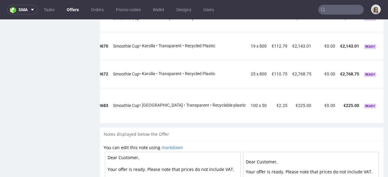
click at [388, 101] on icon at bounding box center [389, 103] width 3 height 4
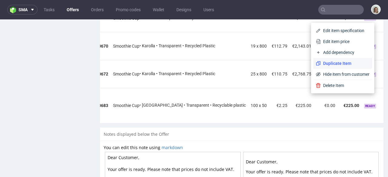
click at [341, 66] on span "Duplicate Item" at bounding box center [345, 63] width 49 height 6
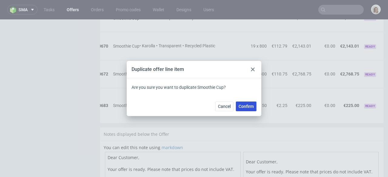
click at [246, 106] on span "Confirm" at bounding box center [246, 106] width 15 height 4
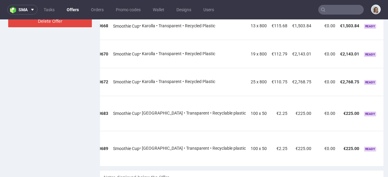
scroll to position [434, 0]
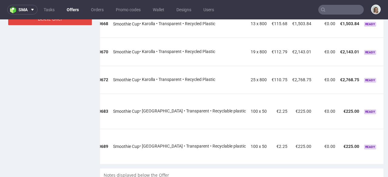
click at [388, 142] on icon at bounding box center [389, 144] width 3 height 4
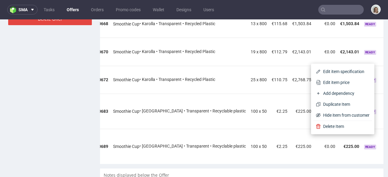
click at [270, 97] on td "€2.25" at bounding box center [280, 111] width 21 height 35
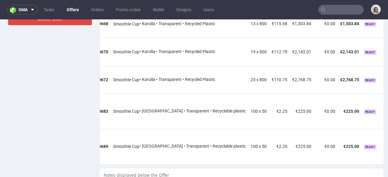
click at [388, 107] on icon at bounding box center [389, 109] width 3 height 4
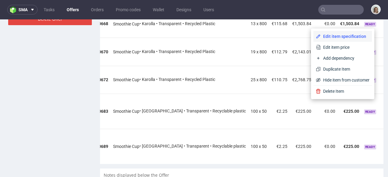
click at [336, 36] on span "Edit item specification" at bounding box center [345, 36] width 49 height 6
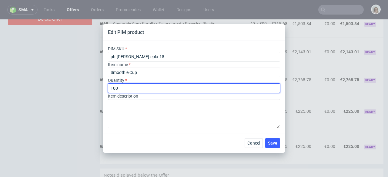
click at [127, 87] on input "100" at bounding box center [194, 88] width 172 height 10
type input "112"
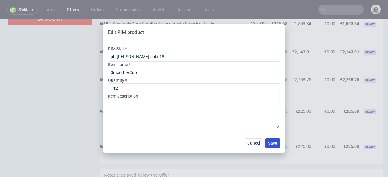
click at [270, 138] on button "Save" at bounding box center [273, 143] width 15 height 10
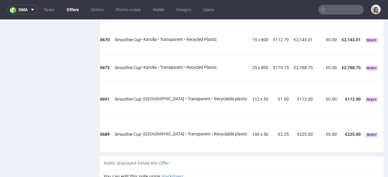
scroll to position [0, 48]
click at [385, 90] on td at bounding box center [392, 99] width 15 height 35
click at [388, 95] on icon at bounding box center [389, 97] width 3 height 4
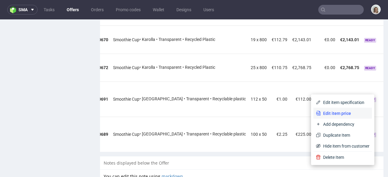
click at [337, 113] on span "Edit item price" at bounding box center [345, 113] width 49 height 6
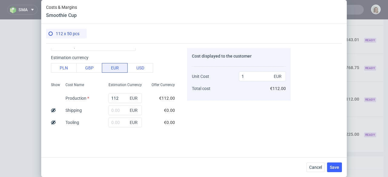
scroll to position [34, 0]
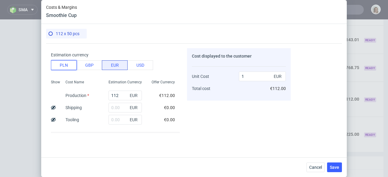
click at [66, 65] on button "PLN" at bounding box center [64, 65] width 26 height 10
type input "0.23"
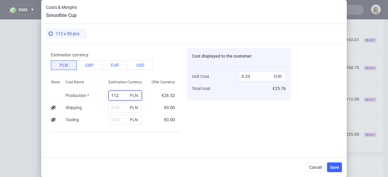
drag, startPoint x: 120, startPoint y: 96, endPoint x: 99, endPoint y: 97, distance: 21.9
click at [99, 97] on div "Show Cost Name Production Shipping Tooling Per unit Total cost Estimation Curre…" at bounding box center [115, 117] width 129 height 80
click at [312, 167] on span "Cancel" at bounding box center [316, 167] width 13 height 4
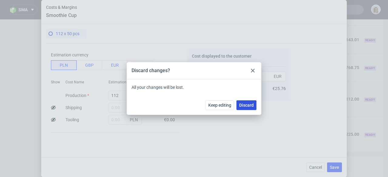
click at [241, 104] on span "Discard" at bounding box center [246, 105] width 15 height 4
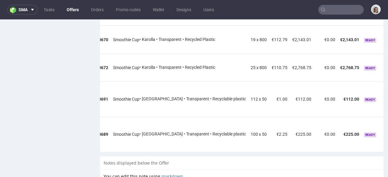
click at [388, 95] on icon at bounding box center [389, 97] width 3 height 4
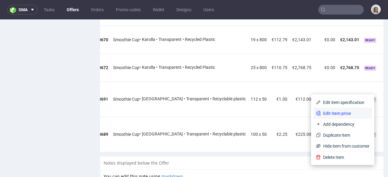
click at [337, 113] on span "Edit item price" at bounding box center [345, 113] width 49 height 6
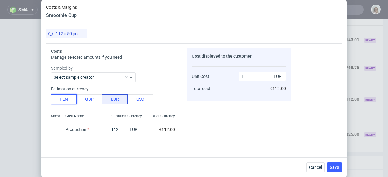
click at [65, 101] on button "PLN" at bounding box center [64, 99] width 26 height 10
type input "0.23"
drag, startPoint x: 118, startPoint y: 130, endPoint x: 105, endPoint y: 130, distance: 13.1
click at [109, 130] on input "112" at bounding box center [125, 130] width 33 height 10
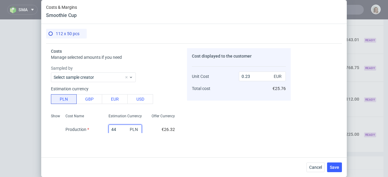
type input "448"
type input "0.94"
type input "448"
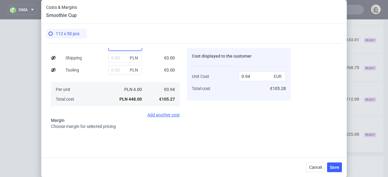
scroll to position [59, 0]
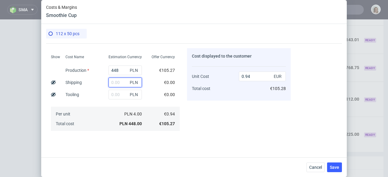
click at [115, 85] on input "text" at bounding box center [125, 83] width 33 height 10
type input "280"
type input "1.53"
type input "280"
click at [209, 107] on div "Cost displayed to the customer Unit Cost Total cost 1.53 EUR €171.36" at bounding box center [239, 90] width 104 height 85
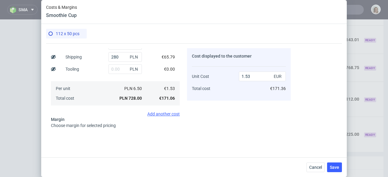
scroll to position [110, 0]
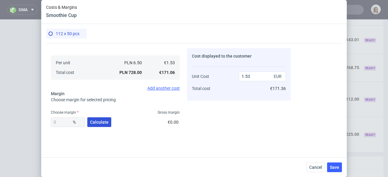
click at [106, 124] on span "Calculate" at bounding box center [99, 122] width 19 height 4
type input "51.12"
type input "3.13"
drag, startPoint x: 67, startPoint y: 122, endPoint x: 49, endPoint y: 123, distance: 18.6
click at [49, 123] on div "Costs Manage selected amounts if you need Sampled by Select sample creator Esti…" at bounding box center [168, 88] width 245 height 90
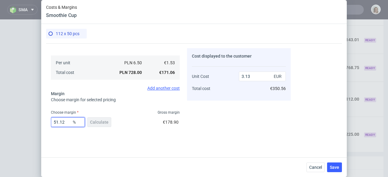
drag, startPoint x: 69, startPoint y: 124, endPoint x: 49, endPoint y: 123, distance: 19.5
click at [51, 124] on input "51.12" at bounding box center [68, 122] width 34 height 10
type input "32"
type input "2.25"
type input "32"
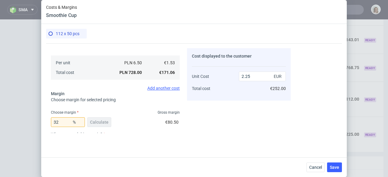
click at [113, 136] on div "Costs Manage selected amounts if you need Sampled by Select sample creator Esti…" at bounding box center [194, 97] width 296 height 109
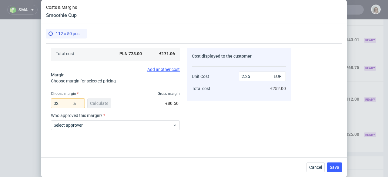
scroll to position [181, 0]
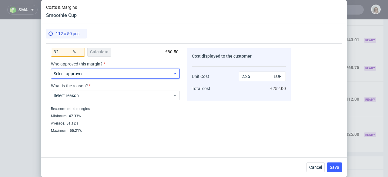
click at [116, 75] on span "Select approver" at bounding box center [113, 74] width 119 height 6
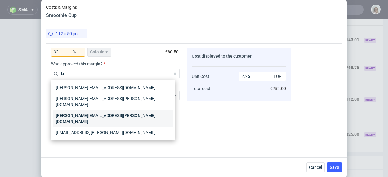
type input "ko"
click at [115, 110] on div "[PERSON_NAME][EMAIL_ADDRESS][PERSON_NAME][DOMAIN_NAME]" at bounding box center [113, 118] width 120 height 17
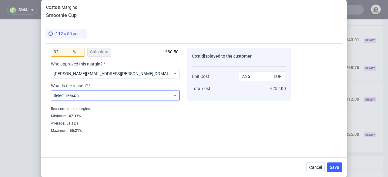
click at [117, 95] on span "Select reason" at bounding box center [113, 96] width 119 height 6
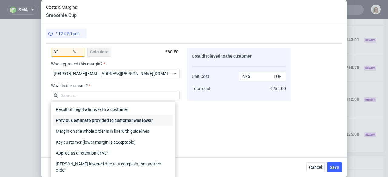
click at [152, 120] on div "Previous estimate provided to customer was lower" at bounding box center [113, 120] width 120 height 11
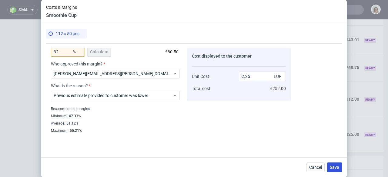
click at [337, 165] on span "Save" at bounding box center [334, 167] width 9 height 4
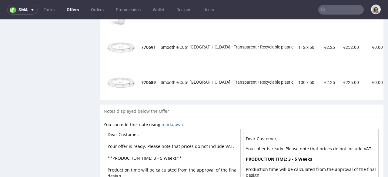
scroll to position [0, 48]
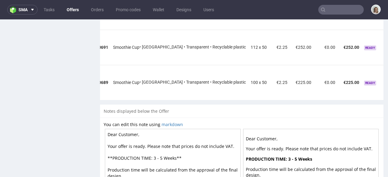
click at [388, 78] on icon at bounding box center [389, 80] width 3 height 4
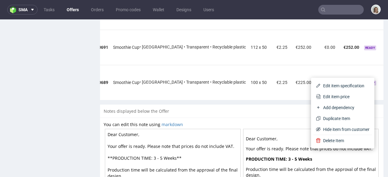
click at [388, 78] on icon at bounding box center [389, 80] width 3 height 4
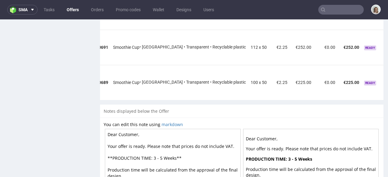
click at [388, 78] on icon at bounding box center [389, 80] width 3 height 4
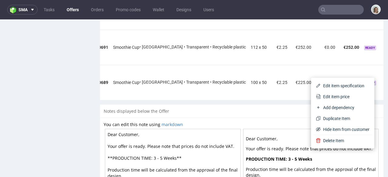
click at [327, 85] on span "Edit item specification" at bounding box center [345, 86] width 49 height 6
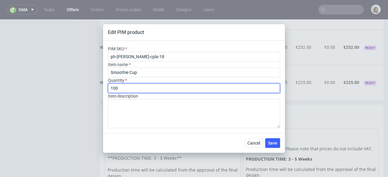
drag, startPoint x: 117, startPoint y: 87, endPoint x: 100, endPoint y: 86, distance: 16.1
click at [102, 88] on div "Edit PIM product PIM SKU ph-ew-cl-cpla-18 Item name Smoothie Cup Quantity 100 I…" at bounding box center [194, 88] width 388 height 177
type input "208"
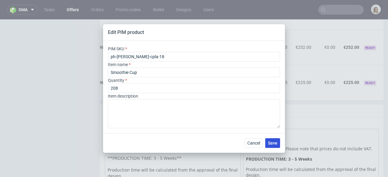
click at [268, 139] on button "Save" at bounding box center [273, 143] width 15 height 10
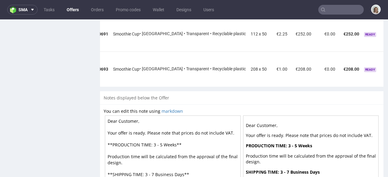
click at [388, 65] on icon at bounding box center [389, 67] width 3 height 4
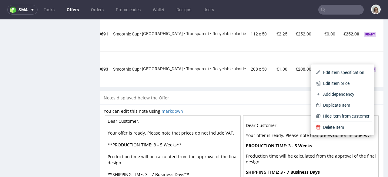
drag, startPoint x: 352, startPoint y: 80, endPoint x: 330, endPoint y: 76, distance: 21.9
click at [351, 80] on li "Edit item price" at bounding box center [343, 83] width 59 height 11
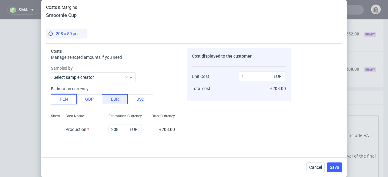
click at [64, 99] on button "PLN" at bounding box center [64, 99] width 26 height 10
type input "0.23"
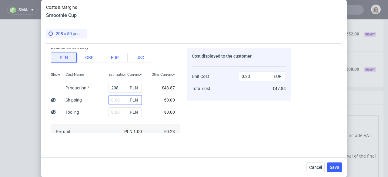
scroll to position [42, 0]
drag, startPoint x: 116, startPoint y: 88, endPoint x: 103, endPoint y: 88, distance: 13.1
click at [104, 88] on div "208 PLN" at bounding box center [125, 87] width 43 height 12
type input "83"
type input "0.01"
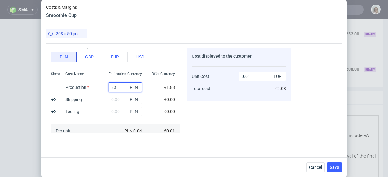
type input "832"
type input "0.94"
type input "832"
click at [118, 98] on input "text" at bounding box center [125, 100] width 33 height 10
type input "520"
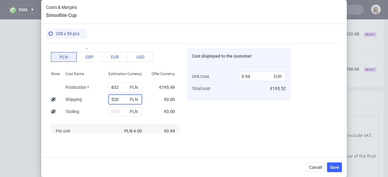
type input "1.53"
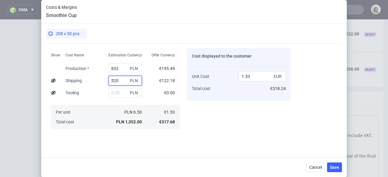
scroll to position [137, 0]
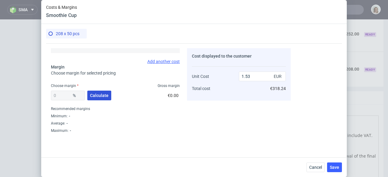
type input "520"
click at [105, 94] on span "Calculate" at bounding box center [99, 95] width 19 height 4
type input "47"
type input "2.88"
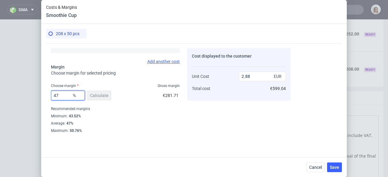
drag, startPoint x: 58, startPoint y: 95, endPoint x: 48, endPoint y: 97, distance: 10.1
click at [49, 96] on div "Costs Manage selected amounts if you need Sampled by Select sample creator Esti…" at bounding box center [168, 88] width 245 height 90
type input "32"
type input "2.25"
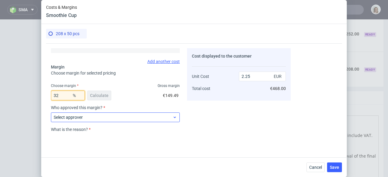
type input "32"
click at [138, 120] on span "Select approver" at bounding box center [113, 117] width 119 height 6
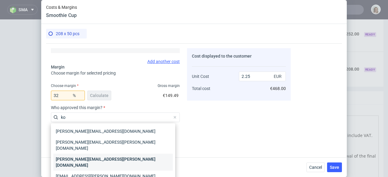
type input "ko"
click at [131, 154] on div "[PERSON_NAME][EMAIL_ADDRESS][PERSON_NAME][DOMAIN_NAME]" at bounding box center [113, 162] width 120 height 17
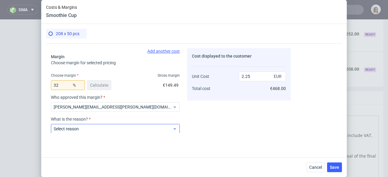
scroll to position [156, 0]
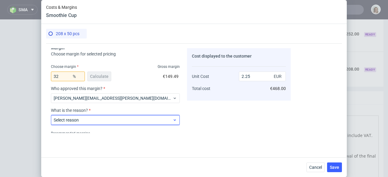
click at [125, 120] on span "Select reason" at bounding box center [113, 120] width 119 height 6
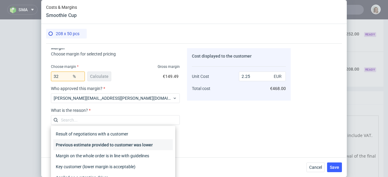
click at [138, 147] on div "Previous estimate provided to customer was lower" at bounding box center [113, 145] width 120 height 11
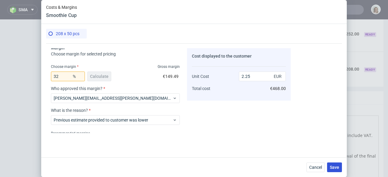
click at [336, 165] on span "Save" at bounding box center [334, 167] width 9 height 4
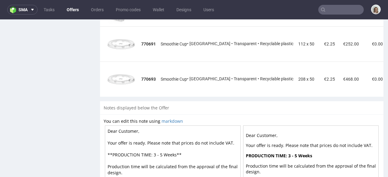
scroll to position [0, 48]
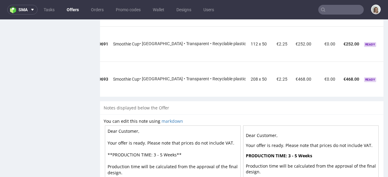
click at [388, 75] on icon at bounding box center [389, 77] width 3 height 4
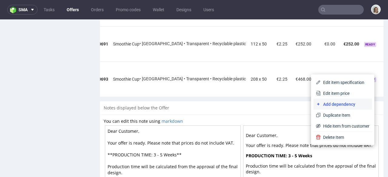
click at [349, 103] on span "Add dependency" at bounding box center [345, 104] width 49 height 6
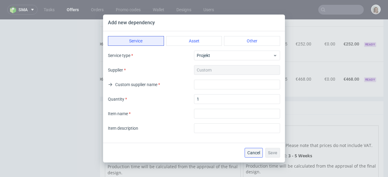
click at [257, 150] on button "Cancel" at bounding box center [254, 153] width 18 height 10
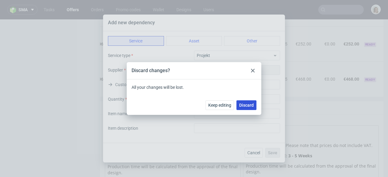
click at [253, 106] on span "Discard" at bounding box center [246, 105] width 15 height 4
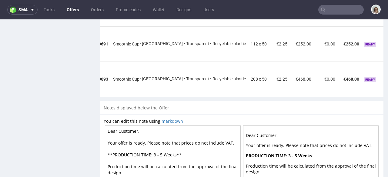
click at [388, 75] on icon at bounding box center [389, 77] width 3 height 4
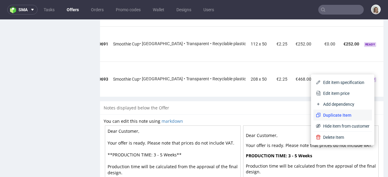
drag, startPoint x: 338, startPoint y: 115, endPoint x: 317, endPoint y: 127, distance: 24.5
click at [338, 115] on span "Duplicate Item" at bounding box center [345, 115] width 49 height 6
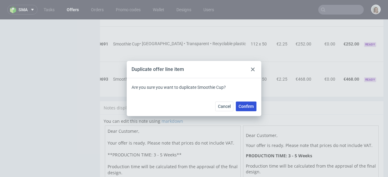
click at [251, 109] on span "Confirm" at bounding box center [246, 106] width 15 height 4
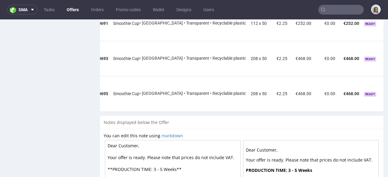
scroll to position [521, 0]
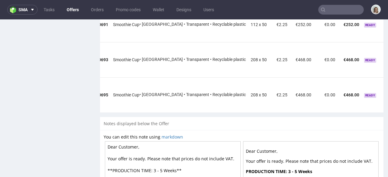
click at [388, 90] on icon at bounding box center [389, 92] width 3 height 4
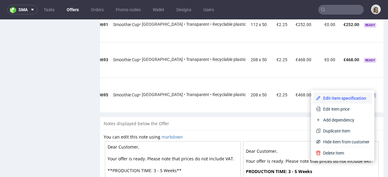
click at [348, 98] on span "Edit item specification" at bounding box center [345, 98] width 49 height 6
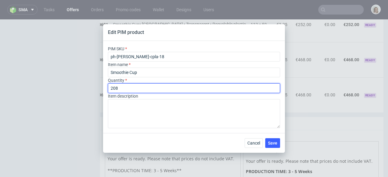
drag, startPoint x: 124, startPoint y: 88, endPoint x: 102, endPoint y: 88, distance: 21.6
click at [103, 88] on div "PIM SKU ph-ew-cl-cpla-18 Item name Smoothie Cup Quantity 208 Item description" at bounding box center [194, 87] width 182 height 92
type input "304"
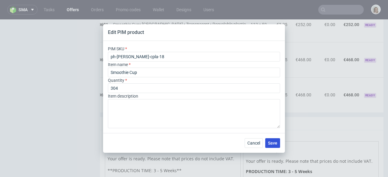
click at [276, 143] on span "Save" at bounding box center [272, 143] width 9 height 4
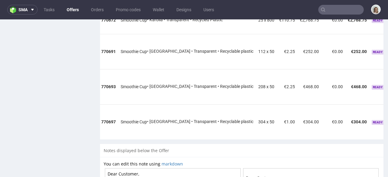
scroll to position [0, 48]
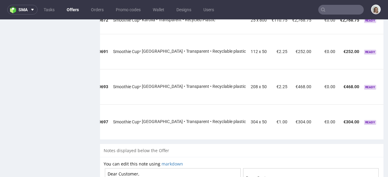
click at [388, 117] on icon at bounding box center [389, 119] width 3 height 4
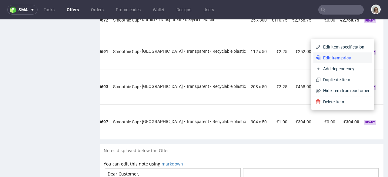
click at [340, 59] on span "Edit item price" at bounding box center [345, 58] width 49 height 6
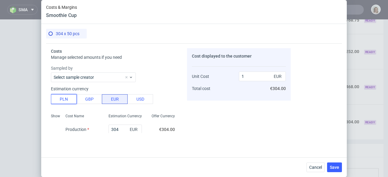
click at [63, 98] on button "PLN" at bounding box center [64, 99] width 26 height 10
type input "0.23"
drag, startPoint x: 120, startPoint y: 129, endPoint x: 104, endPoint y: 129, distance: 15.5
click at [104, 129] on div "304 PLN" at bounding box center [125, 130] width 43 height 12
type input "12"
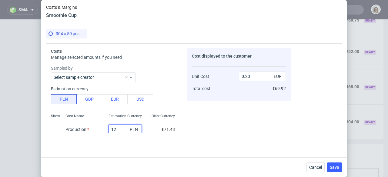
type input "0.01"
type input "126"
type input "0.1"
type input "1216"
type input "0.94"
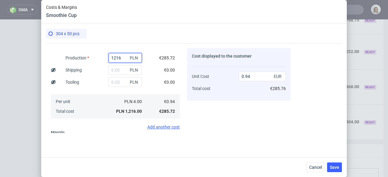
scroll to position [72, 0]
type input "1216"
click at [121, 70] on input "text" at bounding box center [125, 70] width 33 height 10
type input "760"
type input "1.53"
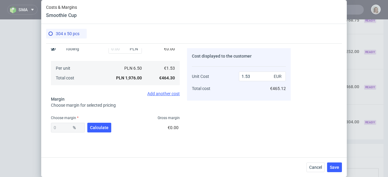
scroll to position [134, 0]
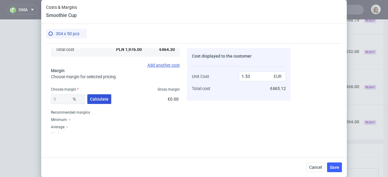
type input "760"
click at [107, 102] on button "Calculate" at bounding box center [99, 99] width 24 height 10
type input "44.47"
type input "2.75"
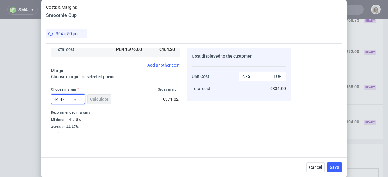
drag, startPoint x: 63, startPoint y: 101, endPoint x: 47, endPoint y: 104, distance: 15.7
click at [47, 104] on div "Costs Manage selected amounts if you need Sampled by Select sample creator Esti…" at bounding box center [168, 88] width 245 height 90
drag, startPoint x: 54, startPoint y: 99, endPoint x: 48, endPoint y: 99, distance: 6.1
click at [48, 99] on div "Costs Manage selected amounts if you need Sampled by Select sample creator Esti…" at bounding box center [168, 88] width 245 height 90
type input "32"
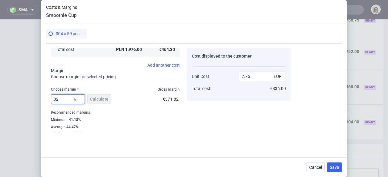
type input "2.25"
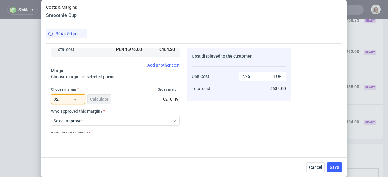
type input "32"
drag, startPoint x: 130, startPoint y: 99, endPoint x: 132, endPoint y: 103, distance: 3.9
click at [130, 99] on div "32 % Calculate €218.49" at bounding box center [115, 100] width 129 height 17
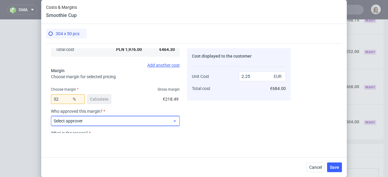
click at [136, 121] on span "Select approver" at bounding box center [113, 121] width 119 height 6
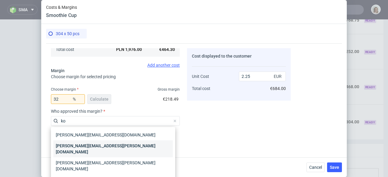
type input "ko"
click at [134, 151] on div "[PERSON_NAME][EMAIL_ADDRESS][PERSON_NAME][DOMAIN_NAME]" at bounding box center [113, 149] width 120 height 17
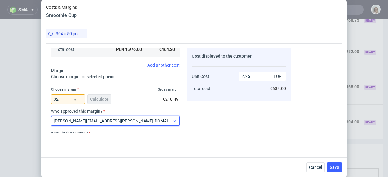
click at [116, 118] on span "[PERSON_NAME][EMAIL_ADDRESS][PERSON_NAME][DOMAIN_NAME]" at bounding box center [113, 121] width 119 height 6
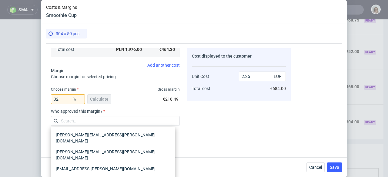
scroll to position [41, 0]
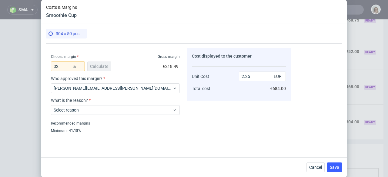
scroll to position [169, 0]
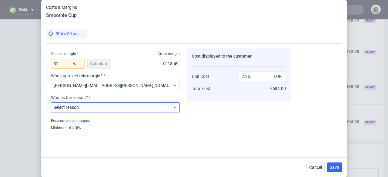
click at [120, 109] on span "Select reason" at bounding box center [113, 107] width 119 height 6
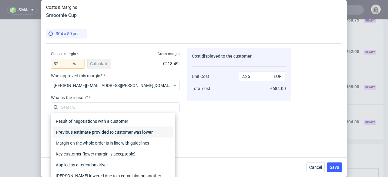
click at [133, 134] on div "Previous estimate provided to customer was lower" at bounding box center [113, 132] width 120 height 11
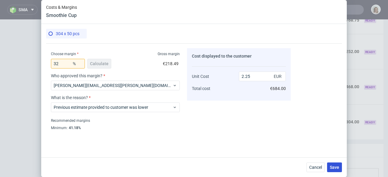
click at [331, 168] on span "Save" at bounding box center [334, 167] width 9 height 4
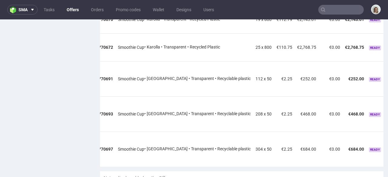
scroll to position [0, 48]
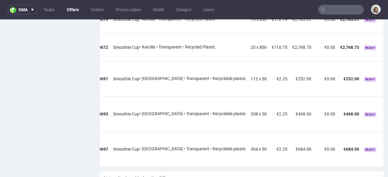
click at [388, 145] on icon at bounding box center [389, 147] width 3 height 4
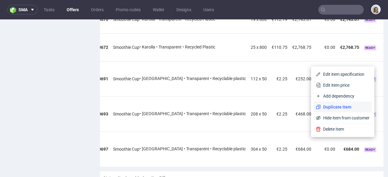
click at [337, 106] on span "Duplicate Item" at bounding box center [345, 107] width 49 height 6
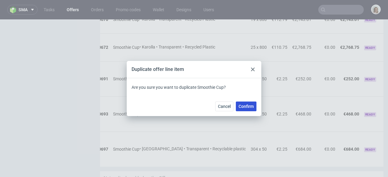
click at [248, 106] on span "Confirm" at bounding box center [246, 106] width 15 height 4
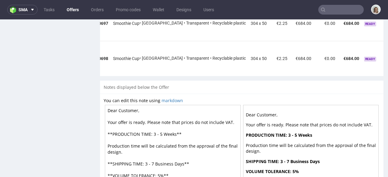
click at [388, 54] on icon at bounding box center [389, 56] width 3 height 4
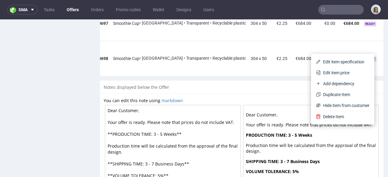
click at [345, 60] on span "Edit item specification" at bounding box center [345, 62] width 49 height 6
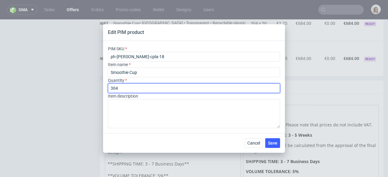
drag, startPoint x: 124, startPoint y: 86, endPoint x: 103, endPoint y: 86, distance: 20.9
click at [103, 86] on div "PIM SKU ph-ew-cl-cpla-18 Item name Smoothie Cup Quantity 304 Item description" at bounding box center [194, 87] width 182 height 92
type input "400"
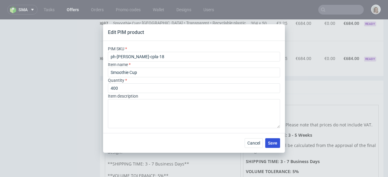
click at [278, 143] on button "Save" at bounding box center [273, 143] width 15 height 10
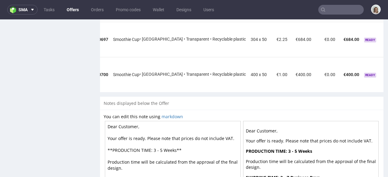
click at [388, 69] on div at bounding box center [391, 72] width 6 height 6
click at [388, 70] on icon at bounding box center [389, 72] width 3 height 4
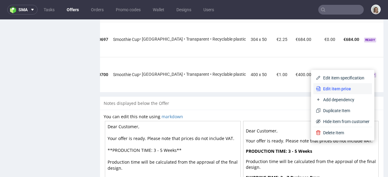
click at [348, 89] on span "Edit item price" at bounding box center [345, 89] width 49 height 6
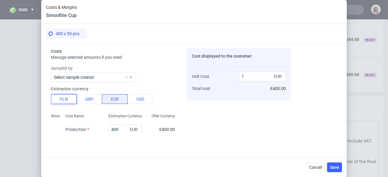
click at [65, 98] on button "PLN" at bounding box center [64, 99] width 26 height 10
type input "0.23"
drag, startPoint x: 120, startPoint y: 128, endPoint x: 103, endPoint y: 129, distance: 17.3
click at [104, 129] on div "400 PLN" at bounding box center [125, 130] width 43 height 12
type input "1"
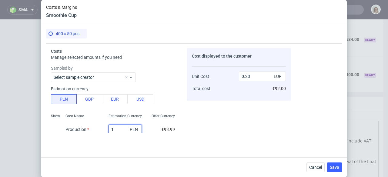
type input "0"
type input "1600"
type input "0.94"
type input "1600"
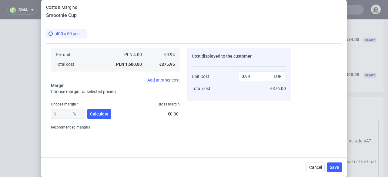
scroll to position [71, 0]
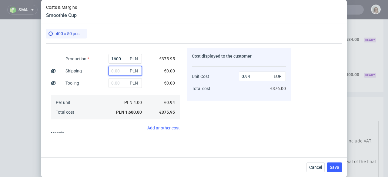
click at [113, 71] on input "text" at bounding box center [125, 71] width 33 height 10
type input "1000"
type input "1.53"
type input "1000"
click at [192, 101] on div "Cost displayed to the customer Unit Cost Total cost 1.53 EUR €612.00" at bounding box center [239, 90] width 104 height 85
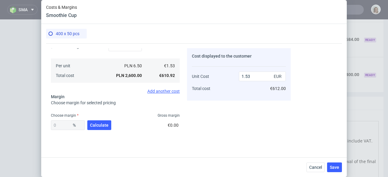
scroll to position [137, 0]
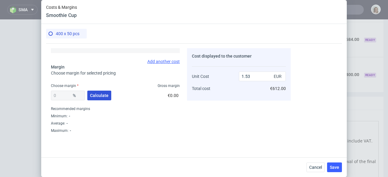
click at [100, 95] on span "Calculate" at bounding box center [99, 95] width 19 height 4
type input "42.65"
type input "2.67"
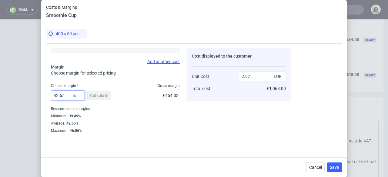
drag, startPoint x: 66, startPoint y: 96, endPoint x: 53, endPoint y: 96, distance: 13.1
click at [53, 96] on input "42.65" at bounding box center [68, 96] width 34 height 10
type input "32"
type input "2.25"
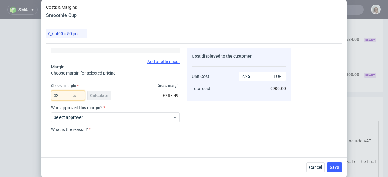
type input "32"
click at [111, 107] on label "Who approved this margin?" at bounding box center [115, 107] width 129 height 5
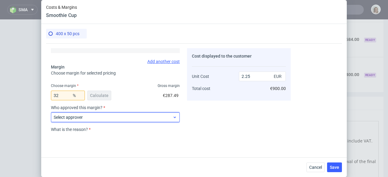
click at [124, 115] on span "Select approver" at bounding box center [113, 117] width 119 height 6
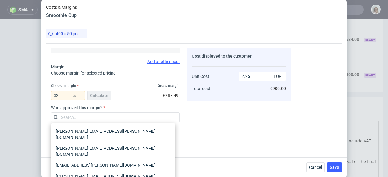
type input "o"
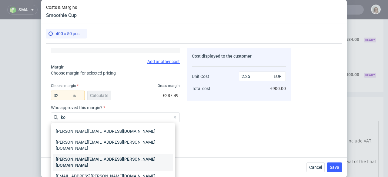
type input "ko"
click at [137, 154] on div "[PERSON_NAME][EMAIL_ADDRESS][PERSON_NAME][DOMAIN_NAME]" at bounding box center [113, 162] width 120 height 17
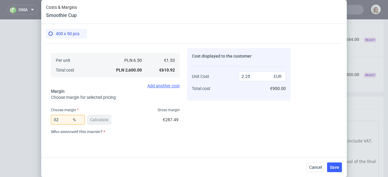
scroll to position [154, 0]
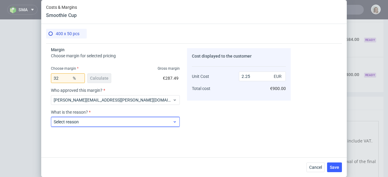
click at [140, 122] on span "Select reason" at bounding box center [113, 122] width 119 height 6
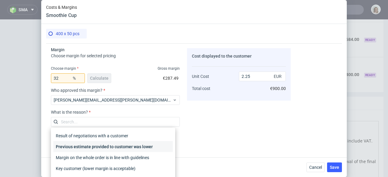
drag, startPoint x: 136, startPoint y: 145, endPoint x: 141, endPoint y: 144, distance: 4.6
click at [136, 145] on div "Previous estimate provided to customer was lower" at bounding box center [113, 146] width 120 height 11
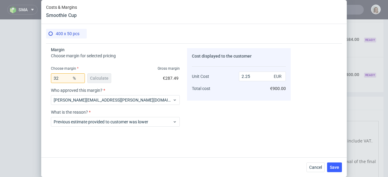
click at [327, 166] on div "Cancel Save" at bounding box center [325, 168] width 36 height 10
click at [331, 167] on span "Save" at bounding box center [334, 167] width 9 height 4
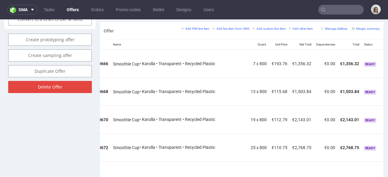
scroll to position [346, 0]
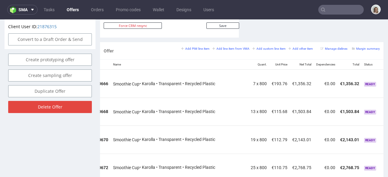
click at [388, 79] on link at bounding box center [389, 81] width 3 height 5
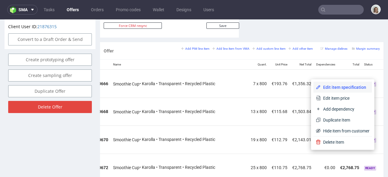
click at [347, 82] on li "Edit item specification" at bounding box center [343, 87] width 59 height 11
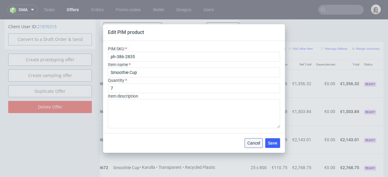
click at [259, 146] on button "Cancel" at bounding box center [254, 143] width 18 height 10
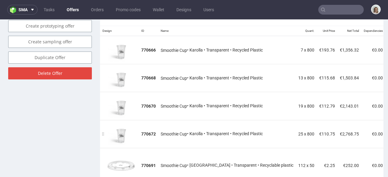
scroll to position [347, 0]
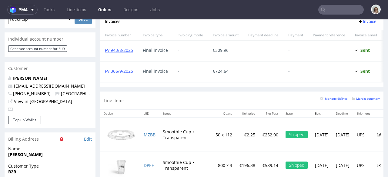
scroll to position [180, 0]
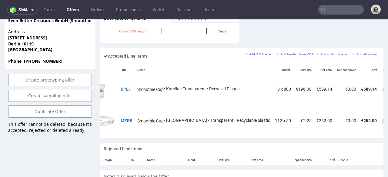
scroll to position [0, 44]
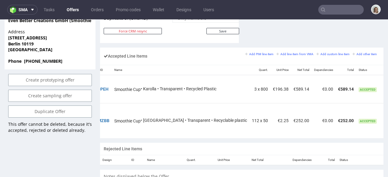
click at [388, 85] on icon at bounding box center [389, 87] width 3 height 4
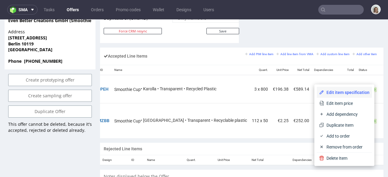
click at [357, 93] on span "Edit item specification" at bounding box center [347, 93] width 46 height 6
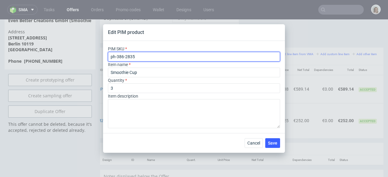
drag, startPoint x: 138, startPoint y: 56, endPoint x: 107, endPoint y: 56, distance: 31.3
click at [107, 56] on div "PIM SKU ph-386-2835 Item name Smoothie Cup Quantity 3 Item description" at bounding box center [194, 87] width 182 height 92
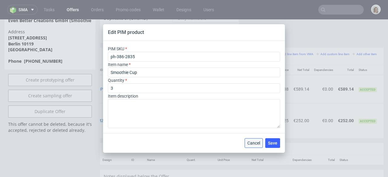
click at [257, 145] on span "Cancel" at bounding box center [254, 143] width 13 height 4
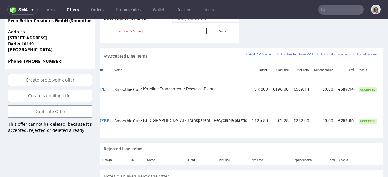
click at [388, 85] on icon at bounding box center [389, 87] width 3 height 4
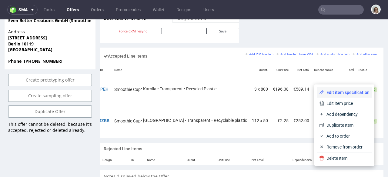
click at [346, 89] on li "Edit item specification" at bounding box center [344, 92] width 55 height 11
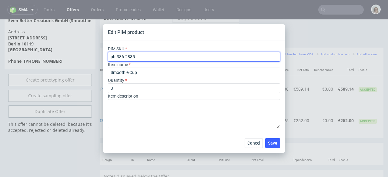
drag, startPoint x: 141, startPoint y: 56, endPoint x: 119, endPoint y: 56, distance: 21.9
click at [108, 55] on div "PIM SKU ph-386-2835 Item name Smoothie Cup Quantity 3 Item description" at bounding box center [194, 87] width 182 height 92
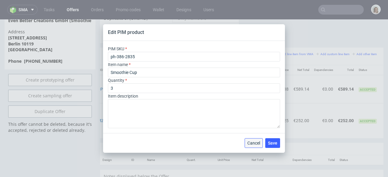
click at [256, 143] on span "Cancel" at bounding box center [254, 143] width 13 height 4
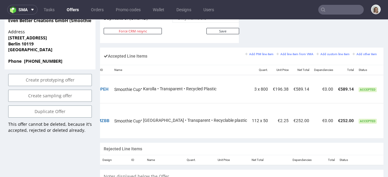
click at [388, 85] on icon at bounding box center [389, 87] width 3 height 4
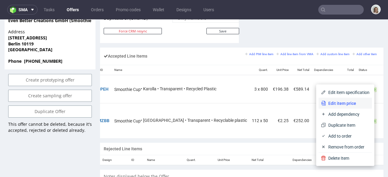
click at [340, 101] on span "Edit item price" at bounding box center [348, 103] width 44 height 6
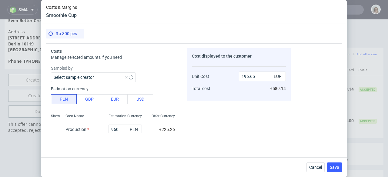
type input "196.38"
click at [314, 170] on button "Cancel" at bounding box center [316, 168] width 18 height 10
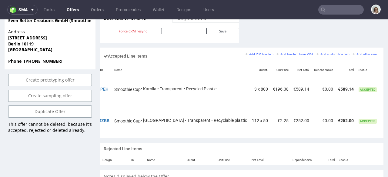
click at [388, 85] on icon at bounding box center [389, 87] width 3 height 4
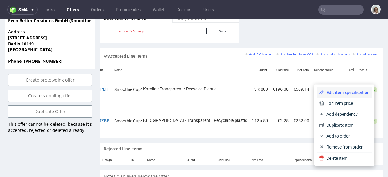
click at [352, 89] on li "Edit item specification" at bounding box center [344, 92] width 55 height 11
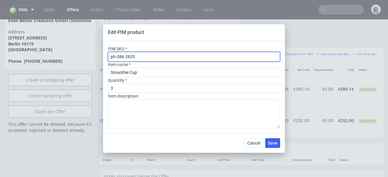
drag, startPoint x: 138, startPoint y: 58, endPoint x: 106, endPoint y: 58, distance: 32.5
click at [106, 58] on div "PIM SKU ph-386-2835 Item name Smoothie Cup Quantity 3 Item description" at bounding box center [194, 87] width 182 height 92
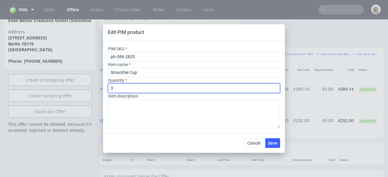
click at [122, 86] on input "3" at bounding box center [194, 88] width 172 height 10
type input "7"
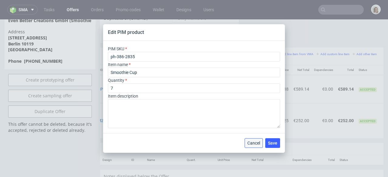
click at [257, 146] on button "Cancel" at bounding box center [254, 143] width 18 height 10
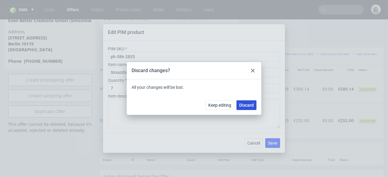
click at [245, 105] on span "Discard" at bounding box center [246, 105] width 15 height 4
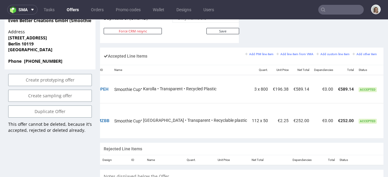
click at [388, 85] on icon at bounding box center [389, 87] width 3 height 4
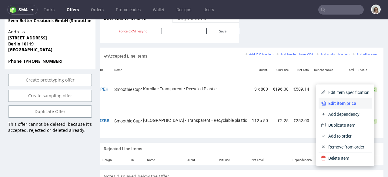
click at [329, 100] on li "Edit item price" at bounding box center [345, 103] width 53 height 11
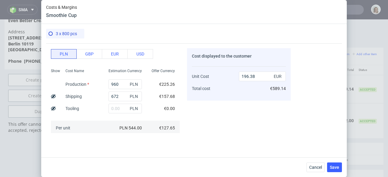
scroll to position [0, 0]
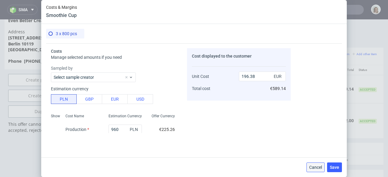
click at [321, 169] on span "Cancel" at bounding box center [316, 167] width 13 height 4
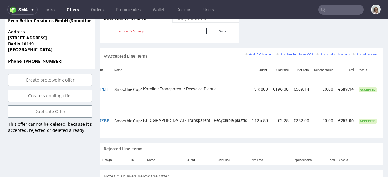
drag, startPoint x: 363, startPoint y: 80, endPoint x: 358, endPoint y: 81, distance: 5.3
click at [388, 85] on icon at bounding box center [389, 87] width 3 height 4
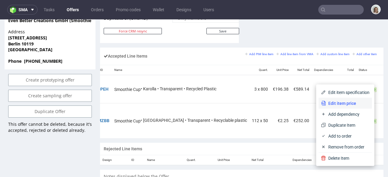
click at [341, 99] on li "Edit item price" at bounding box center [345, 103] width 53 height 11
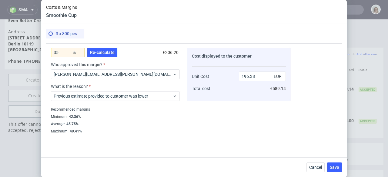
scroll to position [198, 0]
click at [320, 168] on span "Cancel" at bounding box center [316, 167] width 13 height 4
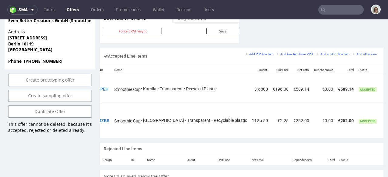
scroll to position [0, 44]
click at [388, 85] on icon at bounding box center [389, 87] width 3 height 4
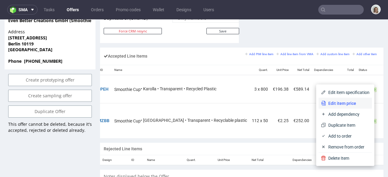
click at [342, 101] on span "Edit item price" at bounding box center [348, 103] width 44 height 6
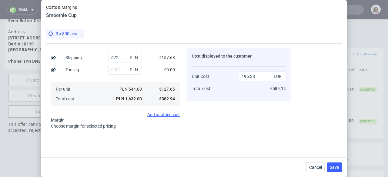
scroll to position [84, 0]
click at [314, 164] on button "Cancel" at bounding box center [316, 168] width 18 height 10
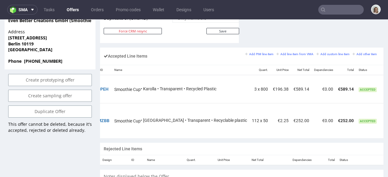
click at [388, 85] on icon at bounding box center [389, 87] width 3 height 4
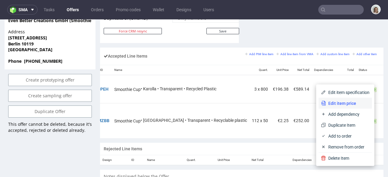
click at [346, 101] on span "Edit item price" at bounding box center [348, 103] width 44 height 6
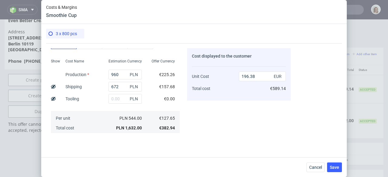
scroll to position [0, 0]
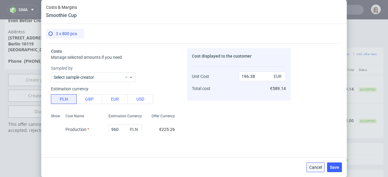
click at [317, 171] on button "Cancel" at bounding box center [316, 168] width 18 height 10
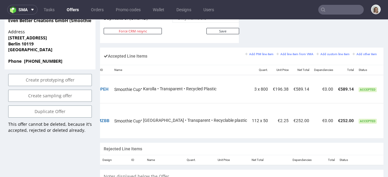
click at [388, 85] on icon at bounding box center [389, 87] width 3 height 4
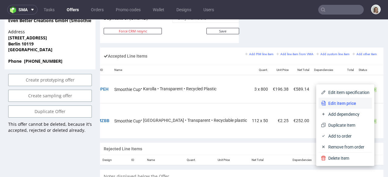
click at [336, 99] on li "Edit item price" at bounding box center [345, 103] width 53 height 11
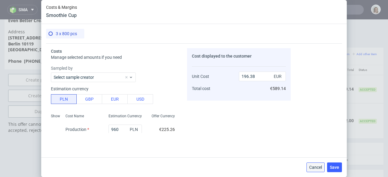
click at [317, 168] on span "Cancel" at bounding box center [316, 167] width 13 height 4
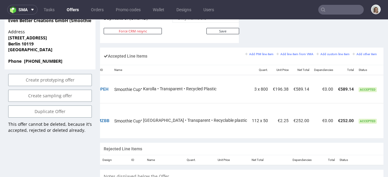
click at [388, 85] on icon at bounding box center [389, 87] width 3 height 4
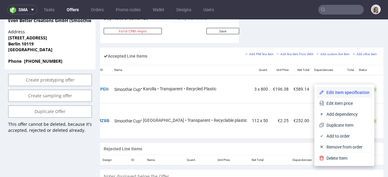
click at [343, 91] on span "Edit item specification" at bounding box center [347, 93] width 46 height 6
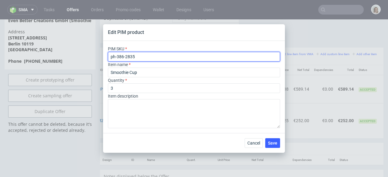
drag, startPoint x: 135, startPoint y: 56, endPoint x: 102, endPoint y: 56, distance: 33.1
click at [102, 56] on div "Edit PIM product PIM SKU ph-386-2835 Item name Smoothie Cup Quantity 3 Item des…" at bounding box center [194, 88] width 388 height 177
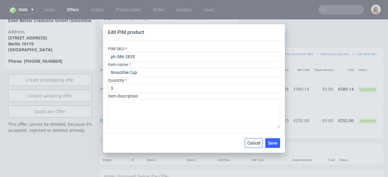
drag, startPoint x: 253, startPoint y: 145, endPoint x: 233, endPoint y: 55, distance: 92.1
click at [253, 145] on span "Cancel" at bounding box center [254, 143] width 13 height 4
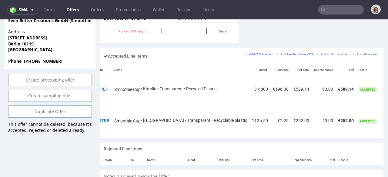
click at [386, 80] on td at bounding box center [393, 89] width 15 height 28
click at [388, 85] on icon at bounding box center [389, 87] width 3 height 4
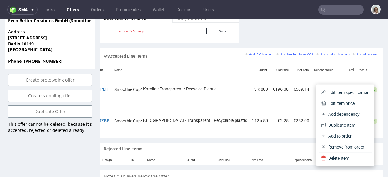
drag, startPoint x: 331, startPoint y: 90, endPoint x: 327, endPoint y: 89, distance: 4.8
click at [331, 90] on span "Edit item specification" at bounding box center [348, 93] width 44 height 6
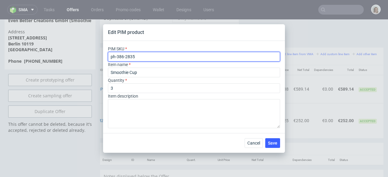
drag, startPoint x: 134, startPoint y: 55, endPoint x: 100, endPoint y: 55, distance: 34.3
click at [100, 55] on div "Edit PIM product PIM SKU ph-386-2835 Item name Smoothie Cup Quantity 3 Item des…" at bounding box center [194, 88] width 388 height 177
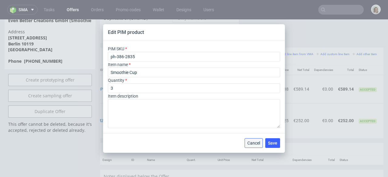
click at [260, 144] on span "Cancel" at bounding box center [254, 143] width 13 height 4
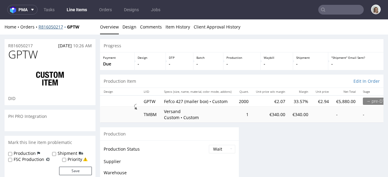
click at [52, 27] on link "R816050217" at bounding box center [53, 27] width 29 height 6
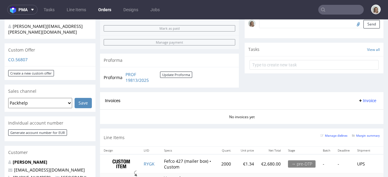
scroll to position [195, 0]
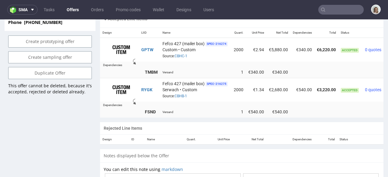
scroll to position [0, 23]
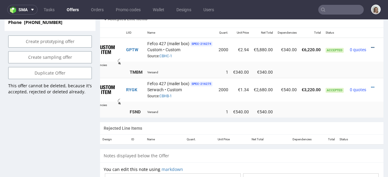
click at [371, 46] on icon at bounding box center [372, 48] width 3 height 4
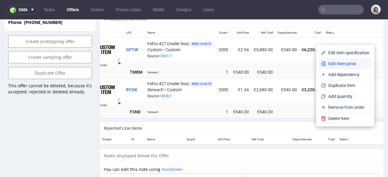
click at [352, 59] on li "Edit item price" at bounding box center [345, 63] width 53 height 11
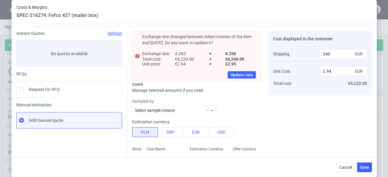
scroll to position [52, 0]
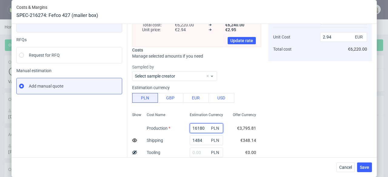
drag, startPoint x: 199, startPoint y: 127, endPoint x: 185, endPoint y: 128, distance: 14.6
click at [190, 128] on input "16180" at bounding box center [206, 129] width 33 height 10
type input "922"
type input "0.25"
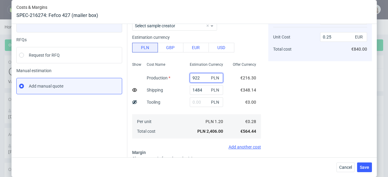
type input "9220"
type input "1.72"
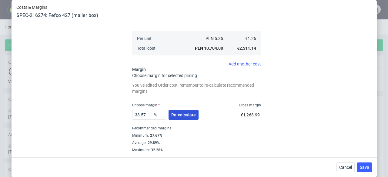
type input "9220"
click at [178, 117] on span "Re-calculate" at bounding box center [183, 115] width 25 height 4
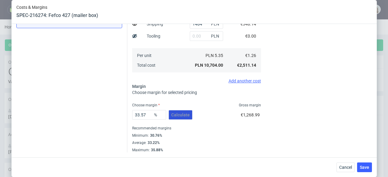
scroll to position [118, 0]
click at [365, 167] on span "Save" at bounding box center [364, 167] width 9 height 4
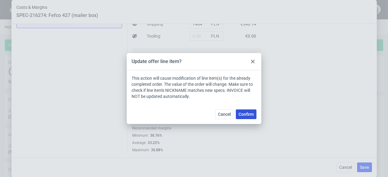
click at [247, 115] on span "Confirm" at bounding box center [246, 114] width 15 height 4
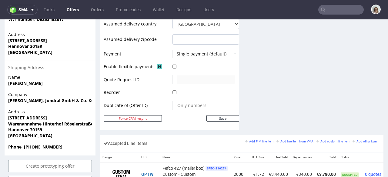
scroll to position [401, 0]
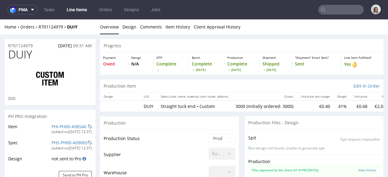
scroll to position [291, 0]
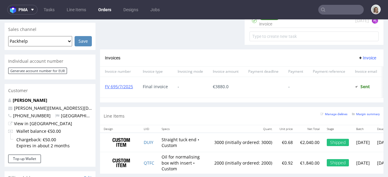
scroll to position [282, 0]
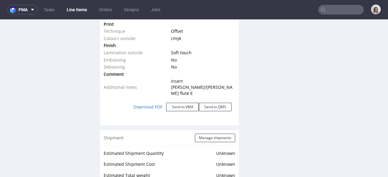
scroll to position [647, 0]
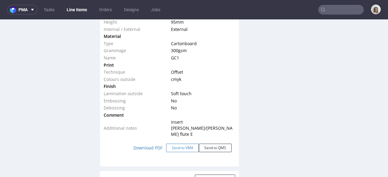
click at [176, 144] on button "Send to VMA" at bounding box center [182, 148] width 33 height 8
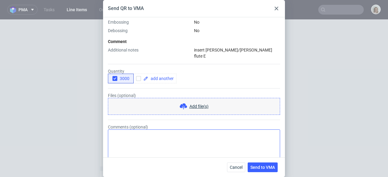
scroll to position [218, 0]
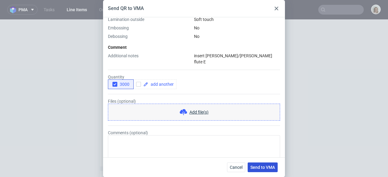
click at [257, 168] on span "Send to VMA" at bounding box center [263, 167] width 25 height 4
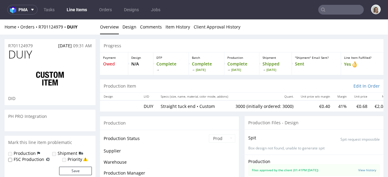
scroll to position [291, 0]
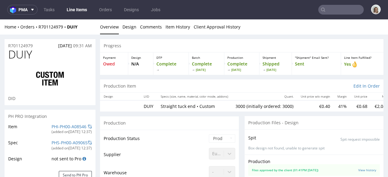
select select "in_progress"
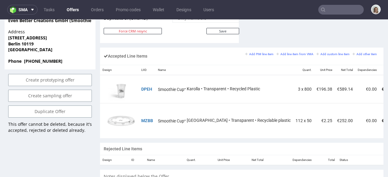
scroll to position [0, 44]
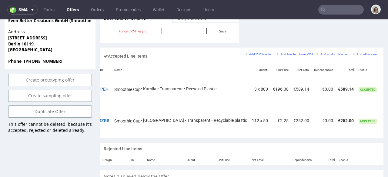
click at [388, 117] on icon at bounding box center [389, 119] width 3 height 4
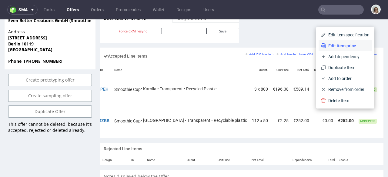
click at [341, 45] on span "Edit item price" at bounding box center [348, 46] width 44 height 6
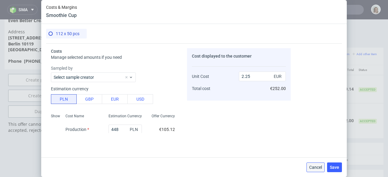
click at [317, 167] on span "Cancel" at bounding box center [316, 167] width 13 height 4
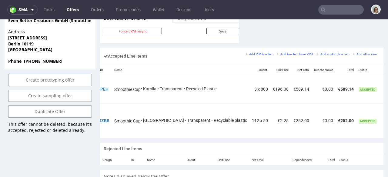
click at [388, 117] on icon at bounding box center [389, 119] width 3 height 4
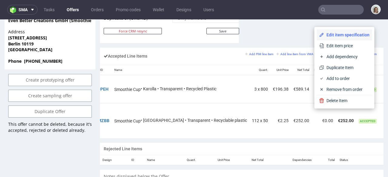
click at [345, 37] on span "Edit item specification" at bounding box center [347, 35] width 46 height 6
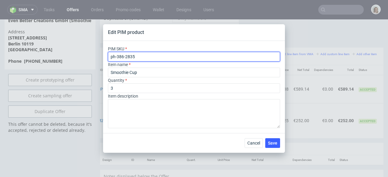
drag, startPoint x: 142, startPoint y: 56, endPoint x: 111, endPoint y: 55, distance: 30.7
click at [111, 55] on input "ph-386-2835" at bounding box center [194, 57] width 172 height 10
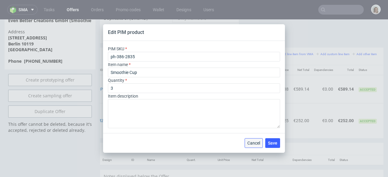
click at [258, 143] on span "Cancel" at bounding box center [254, 143] width 13 height 4
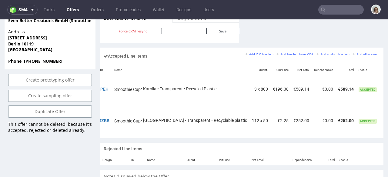
scroll to position [0, 0]
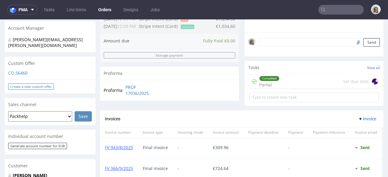
scroll to position [199, 0]
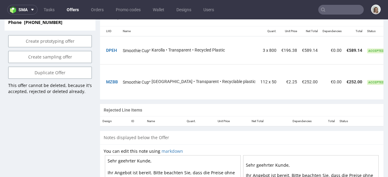
scroll to position [0, 44]
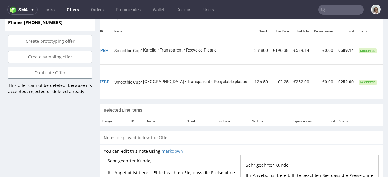
click at [386, 73] on td at bounding box center [393, 81] width 15 height 35
click at [388, 78] on icon at bounding box center [389, 80] width 3 height 4
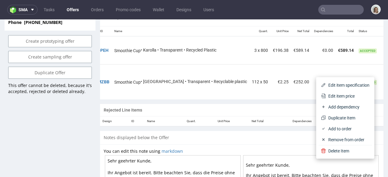
click at [343, 81] on li "Edit item specification" at bounding box center [345, 85] width 53 height 11
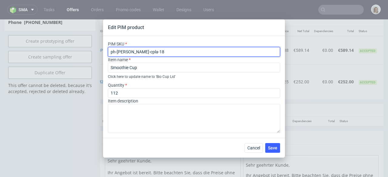
drag, startPoint x: 122, startPoint y: 52, endPoint x: 106, endPoint y: 51, distance: 16.1
click at [106, 51] on div "PIM SKU ph-ew-cl-cpla-18 Item name Smoothie Cup Click here to update name to ' …" at bounding box center [194, 87] width 182 height 102
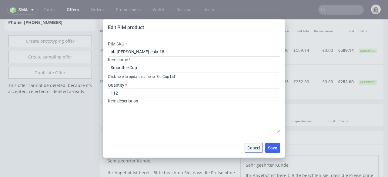
click at [261, 144] on button "Cancel" at bounding box center [254, 148] width 18 height 10
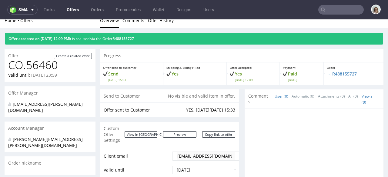
scroll to position [0, 0]
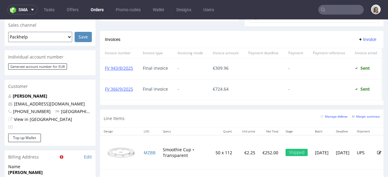
scroll to position [340, 0]
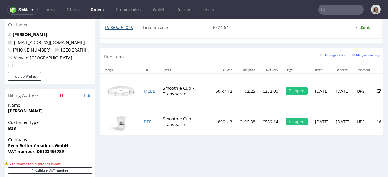
click at [131, 27] on link "FV 366/9/2025" at bounding box center [119, 28] width 28 height 6
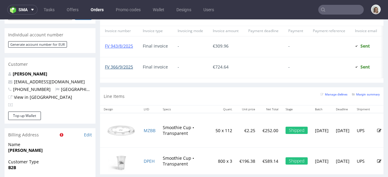
scroll to position [299, 0]
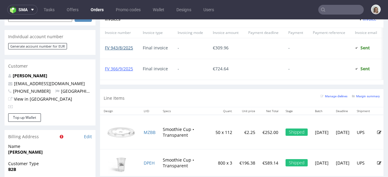
click at [129, 48] on link "FV 943/8/2025" at bounding box center [119, 48] width 28 height 6
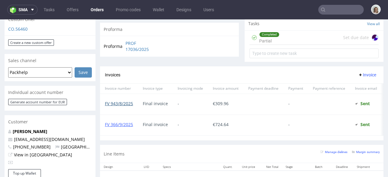
scroll to position [217, 0]
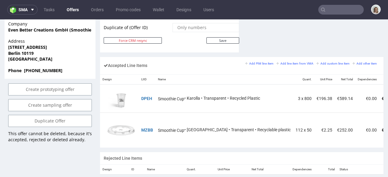
scroll to position [0, 44]
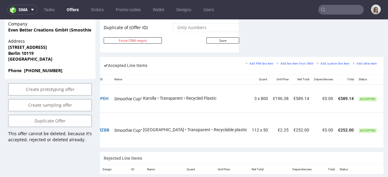
click at [388, 94] on icon at bounding box center [389, 96] width 3 height 4
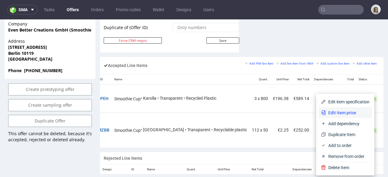
click at [346, 112] on span "Edit item price" at bounding box center [348, 113] width 44 height 6
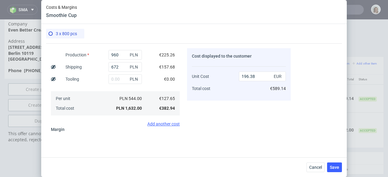
scroll to position [41, 0]
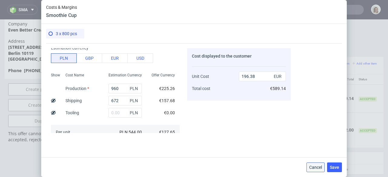
drag, startPoint x: 309, startPoint y: 165, endPoint x: 309, endPoint y: 145, distance: 19.7
click at [309, 165] on button "Cancel" at bounding box center [316, 168] width 18 height 10
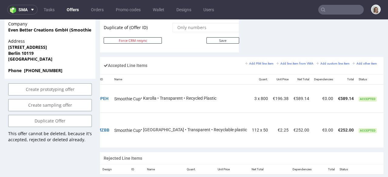
click at [388, 94] on icon at bounding box center [389, 96] width 3 height 4
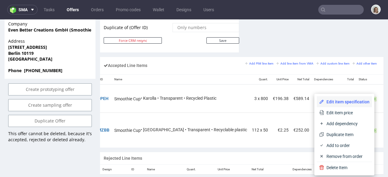
click at [349, 100] on span "Edit item specification" at bounding box center [347, 102] width 46 height 6
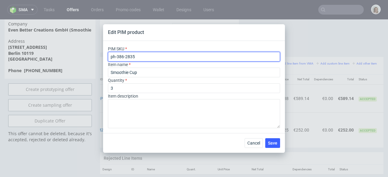
drag, startPoint x: 133, startPoint y: 55, endPoint x: 111, endPoint y: 58, distance: 22.6
click at [103, 58] on div "PIM SKU ph-386-2835 Item name Smoothie Cup Quantity 3 Item description" at bounding box center [194, 87] width 182 height 92
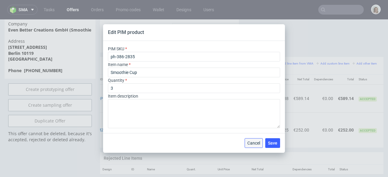
click at [259, 143] on span "Cancel" at bounding box center [254, 143] width 13 height 4
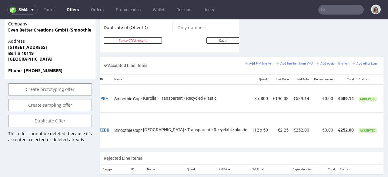
click at [388, 94] on icon at bounding box center [389, 96] width 3 height 4
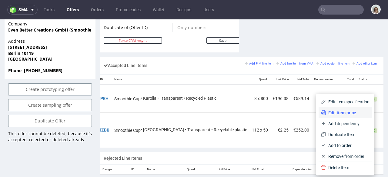
click at [338, 111] on span "Edit item price" at bounding box center [348, 113] width 44 height 6
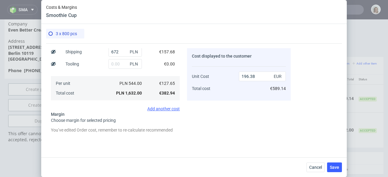
scroll to position [198, 0]
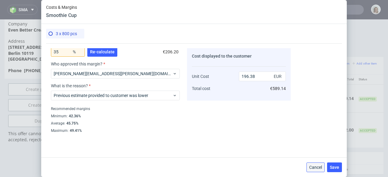
click at [315, 168] on span "Cancel" at bounding box center [316, 167] width 13 height 4
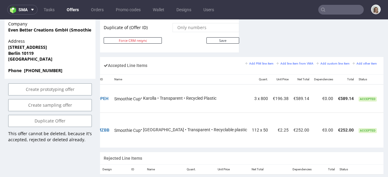
click at [388, 126] on icon at bounding box center [389, 128] width 3 height 4
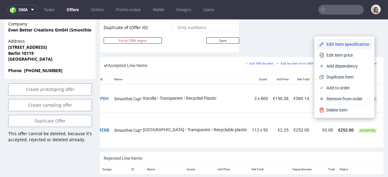
click at [354, 44] on span "Edit item specification" at bounding box center [347, 44] width 46 height 6
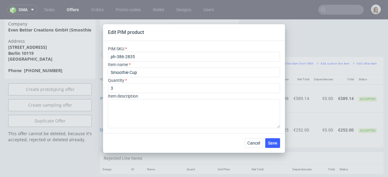
type input "ph-ew-cl-cpla-18"
type input "112"
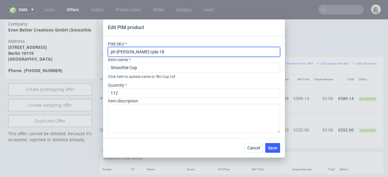
drag, startPoint x: 152, startPoint y: 50, endPoint x: 113, endPoint y: 51, distance: 38.5
click at [107, 50] on div "PIM SKU ph-ew-cl-cpla-18 Item name Smoothie Cup Click here to update name to ' …" at bounding box center [194, 87] width 182 height 102
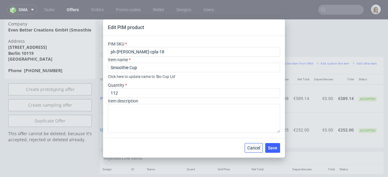
click at [250, 147] on span "Cancel" at bounding box center [254, 148] width 13 height 4
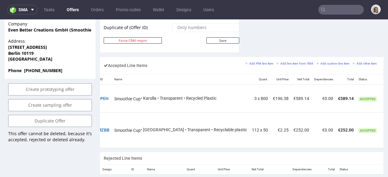
click at [388, 126] on icon at bounding box center [389, 128] width 3 height 4
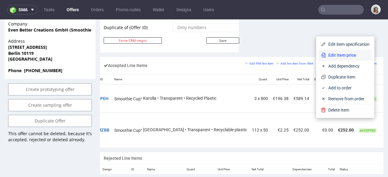
click at [329, 57] on span "Edit item price" at bounding box center [348, 55] width 44 height 6
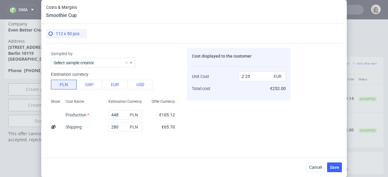
scroll to position [48, 0]
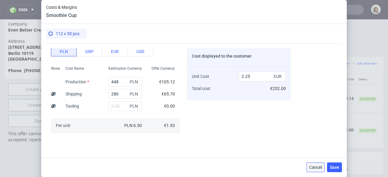
click at [316, 167] on span "Cancel" at bounding box center [316, 167] width 13 height 4
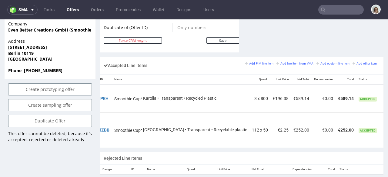
click at [388, 126] on icon at bounding box center [389, 128] width 3 height 4
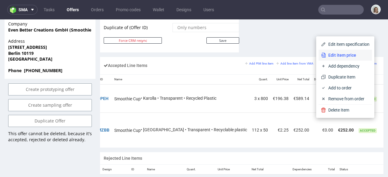
click at [329, 56] on span "Edit item price" at bounding box center [348, 55] width 44 height 6
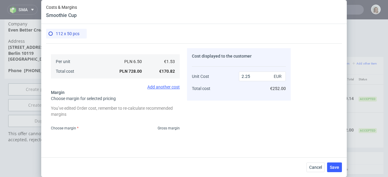
scroll to position [198, 0]
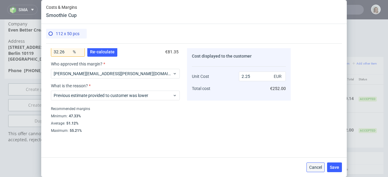
click at [321, 164] on button "Cancel" at bounding box center [316, 168] width 18 height 10
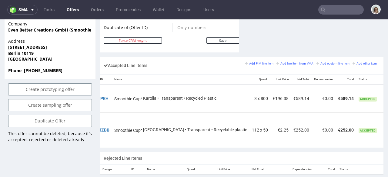
click at [388, 126] on icon at bounding box center [389, 128] width 3 height 4
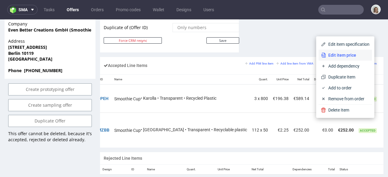
drag, startPoint x: 341, startPoint y: 57, endPoint x: 250, endPoint y: 62, distance: 90.9
click at [341, 56] on span "Edit item price" at bounding box center [348, 55] width 44 height 6
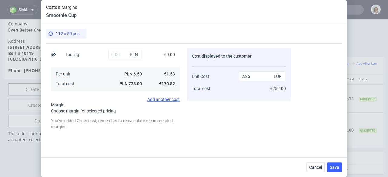
scroll to position [172, 0]
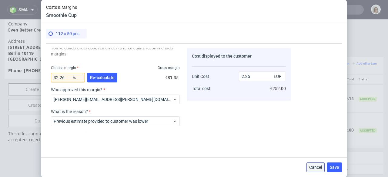
click at [316, 171] on button "Cancel" at bounding box center [316, 168] width 18 height 10
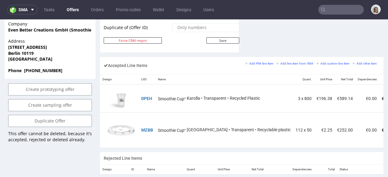
scroll to position [0, 44]
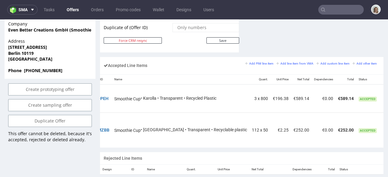
click at [388, 94] on icon at bounding box center [389, 96] width 3 height 4
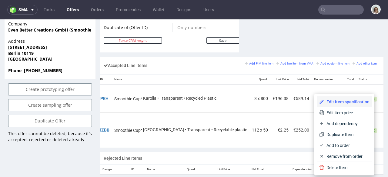
click at [329, 98] on li "Edit item specification" at bounding box center [344, 102] width 55 height 11
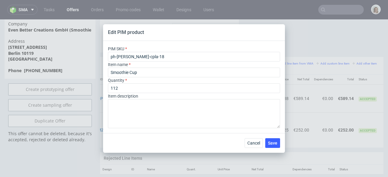
type input "ph-386-2835"
type input "3"
click at [252, 141] on span "Cancel" at bounding box center [254, 143] width 13 height 4
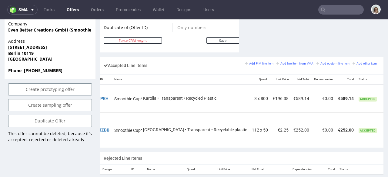
click at [388, 126] on icon at bounding box center [389, 128] width 3 height 4
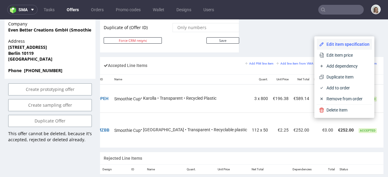
click at [329, 46] on span "Edit item specification" at bounding box center [347, 44] width 46 height 6
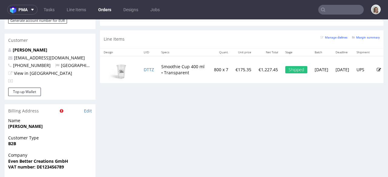
scroll to position [227, 0]
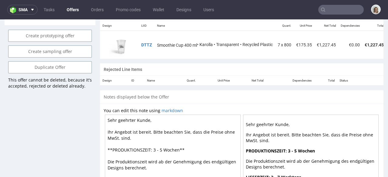
scroll to position [0, 56]
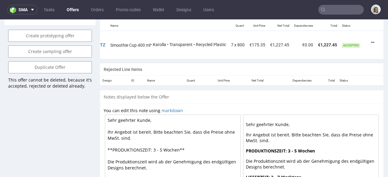
click at [371, 40] on icon at bounding box center [372, 42] width 3 height 4
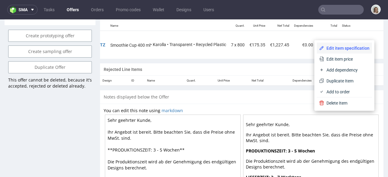
click at [358, 44] on li "Edit item specification" at bounding box center [344, 48] width 55 height 11
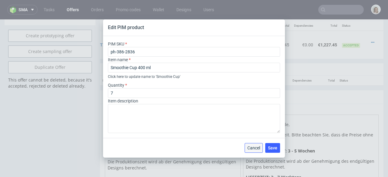
click at [258, 147] on span "Cancel" at bounding box center [254, 148] width 13 height 4
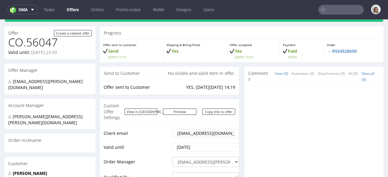
scroll to position [0, 0]
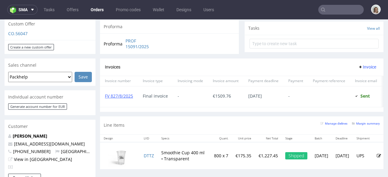
scroll to position [316, 0]
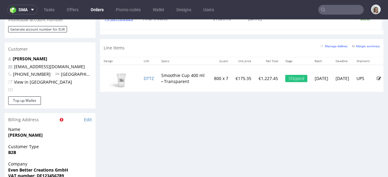
click at [340, 10] on input "text" at bounding box center [342, 10] width 46 height 10
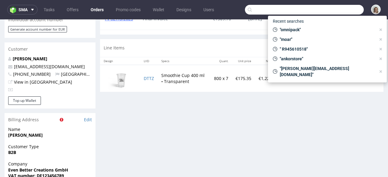
paste input "[EMAIL_ADDRESS][DOMAIN_NAME]"
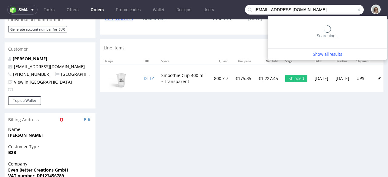
type input "[EMAIL_ADDRESS][DOMAIN_NAME]"
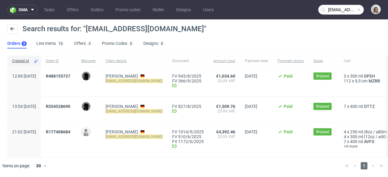
scroll to position [5, 0]
click at [70, 130] on span "R177408684" at bounding box center [58, 132] width 25 height 5
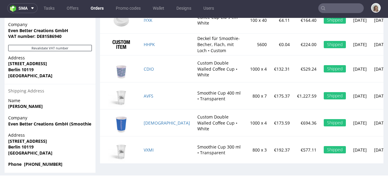
scroll to position [446, 0]
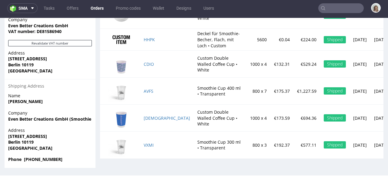
type input "[EMAIL_ADDRESS][DOMAIN_NAME]"
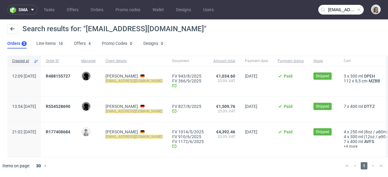
click at [70, 103] on div "R554528690" at bounding box center [59, 109] width 36 height 25
click at [70, 106] on span "R554528690" at bounding box center [58, 106] width 25 height 5
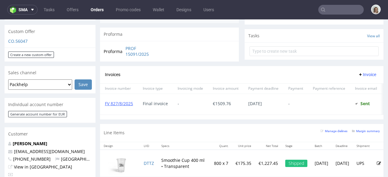
scroll to position [277, 0]
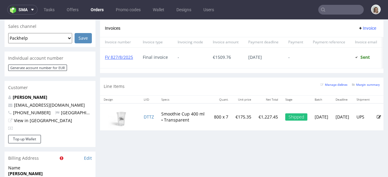
type input "[EMAIL_ADDRESS][DOMAIN_NAME]"
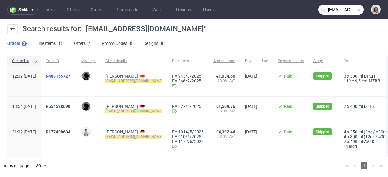
click at [68, 76] on span "R488155727" at bounding box center [58, 76] width 25 height 5
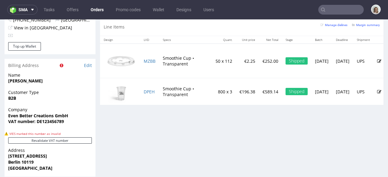
scroll to position [372, 0]
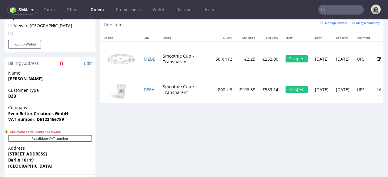
type input "[EMAIL_ADDRESS][DOMAIN_NAME]"
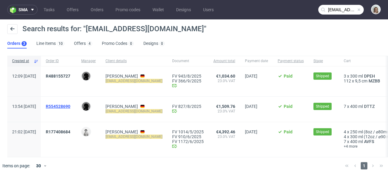
click at [70, 107] on span "R554528690" at bounding box center [58, 106] width 25 height 5
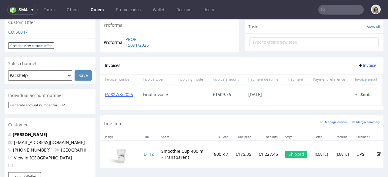
scroll to position [232, 0]
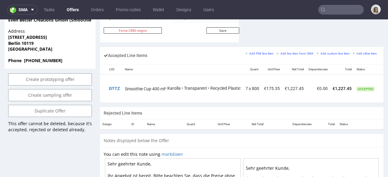
scroll to position [0, 56]
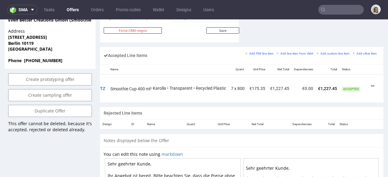
click at [371, 84] on icon at bounding box center [372, 86] width 3 height 4
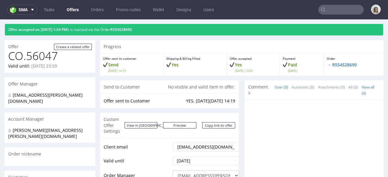
scroll to position [0, 0]
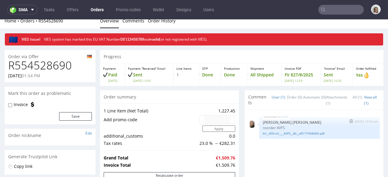
scroll to position [6, 0]
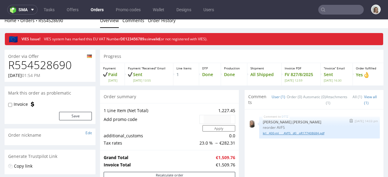
click at [290, 135] on link "krl__400-ml____AVFS__d0__oR177408684.pdf" at bounding box center [320, 133] width 114 height 5
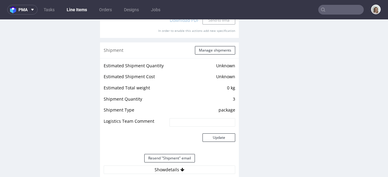
scroll to position [628, 0]
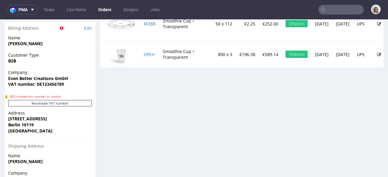
scroll to position [391, 0]
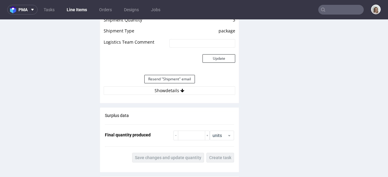
scroll to position [826, 0]
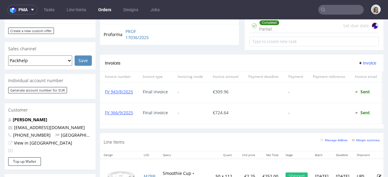
scroll to position [230, 0]
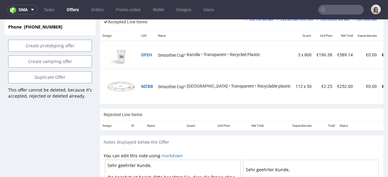
scroll to position [0, 44]
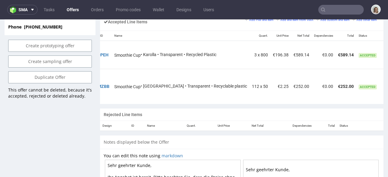
click at [388, 50] on icon at bounding box center [389, 52] width 3 height 4
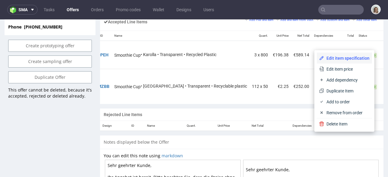
click at [346, 59] on span "Edit item specification" at bounding box center [347, 58] width 46 height 6
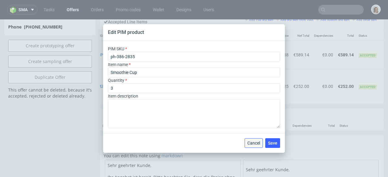
click at [256, 140] on button "Cancel" at bounding box center [254, 143] width 18 height 10
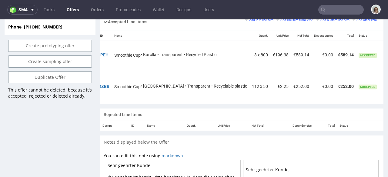
click at [388, 50] on icon at bounding box center [389, 52] width 3 height 4
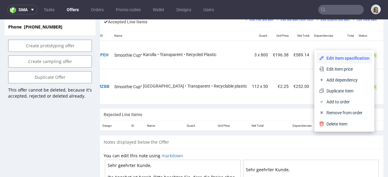
click at [350, 57] on span "Edit item specification" at bounding box center [347, 58] width 46 height 6
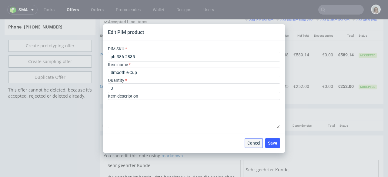
click at [260, 141] on span "Cancel" at bounding box center [254, 143] width 13 height 4
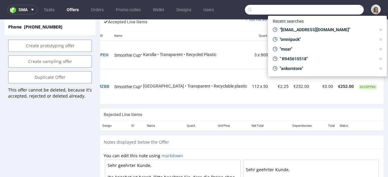
click at [326, 9] on input "text" at bounding box center [304, 10] width 119 height 10
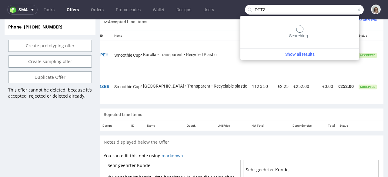
type input "DTTZ"
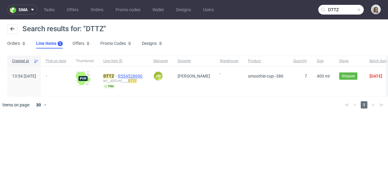
click at [144, 75] on span "R554528690" at bounding box center [131, 76] width 26 height 5
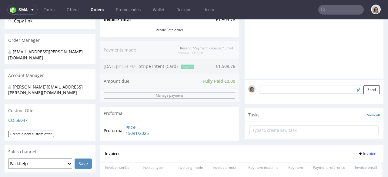
scroll to position [150, 0]
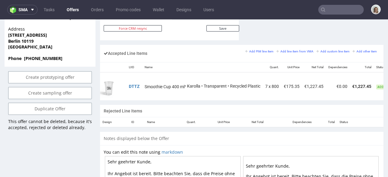
scroll to position [0, 56]
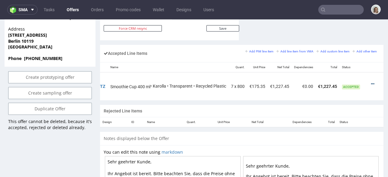
click at [371, 82] on icon at bounding box center [372, 84] width 3 height 4
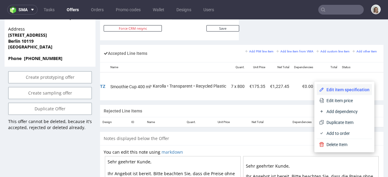
click at [353, 90] on span "Edit item specification" at bounding box center [347, 90] width 46 height 6
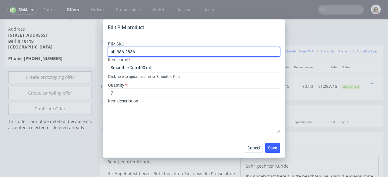
drag, startPoint x: 140, startPoint y: 50, endPoint x: 112, endPoint y: 49, distance: 28.0
click at [112, 49] on input "ph-386-2836" at bounding box center [194, 52] width 172 height 10
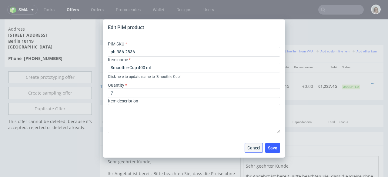
click at [252, 147] on span "Cancel" at bounding box center [254, 148] width 13 height 4
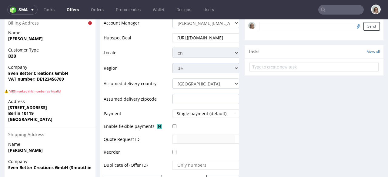
scroll to position [308, 0]
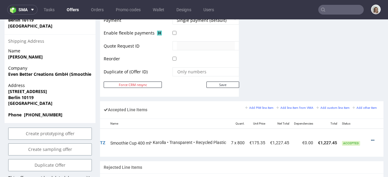
click at [371, 138] on icon at bounding box center [372, 140] width 3 height 4
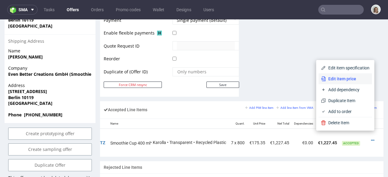
click at [350, 80] on span "Edit item price" at bounding box center [348, 79] width 44 height 6
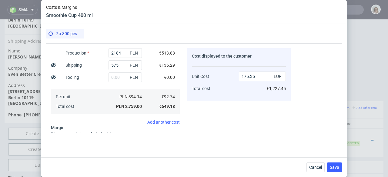
scroll to position [22, 0]
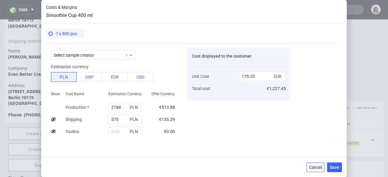
drag, startPoint x: 321, startPoint y: 172, endPoint x: 235, endPoint y: 32, distance: 164.2
click at [321, 172] on button "Cancel" at bounding box center [316, 168] width 18 height 10
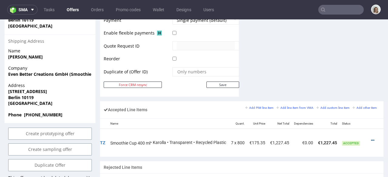
click at [371, 138] on icon at bounding box center [372, 140] width 3 height 4
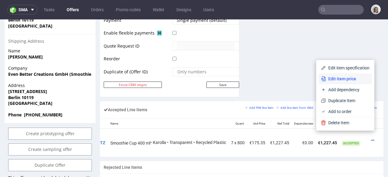
click at [346, 78] on span "Edit item price" at bounding box center [348, 79] width 44 height 6
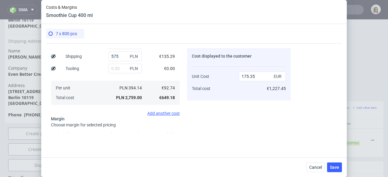
scroll to position [52, 0]
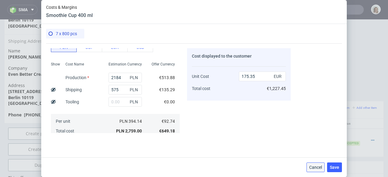
click at [319, 167] on span "Cancel" at bounding box center [316, 167] width 13 height 4
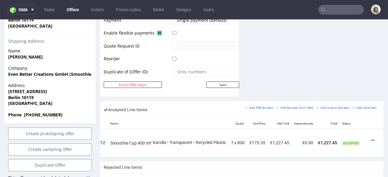
click at [371, 138] on icon at bounding box center [372, 140] width 3 height 4
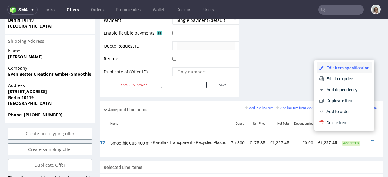
click at [341, 70] on span "Edit item specification" at bounding box center [347, 68] width 46 height 6
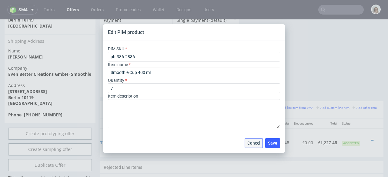
click at [258, 145] on span "Cancel" at bounding box center [254, 143] width 13 height 4
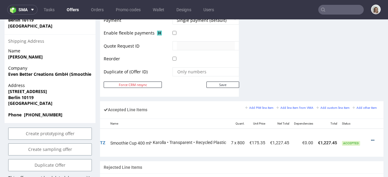
click at [371, 138] on icon at bounding box center [372, 140] width 3 height 4
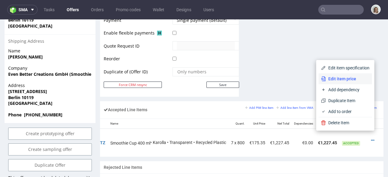
click at [340, 77] on span "Edit item price" at bounding box center [348, 79] width 44 height 6
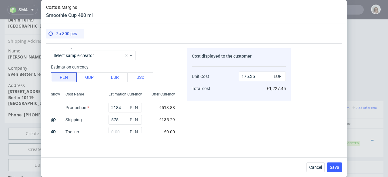
scroll to position [58, 0]
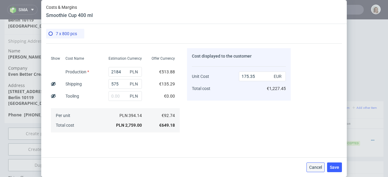
click at [316, 165] on span "Cancel" at bounding box center [316, 167] width 13 height 4
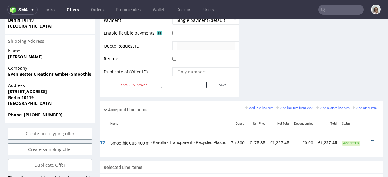
click at [371, 138] on icon at bounding box center [372, 140] width 3 height 4
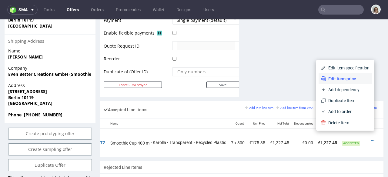
click at [341, 81] on span "Edit item price" at bounding box center [348, 79] width 44 height 6
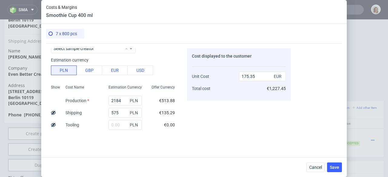
scroll to position [35, 0]
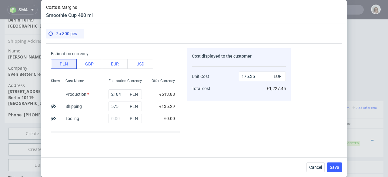
click at [319, 175] on div "Cancel Save" at bounding box center [194, 168] width 306 height 20
click at [316, 170] on span "Cancel" at bounding box center [316, 167] width 13 height 4
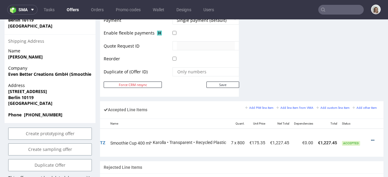
click at [371, 138] on icon at bounding box center [372, 140] width 3 height 4
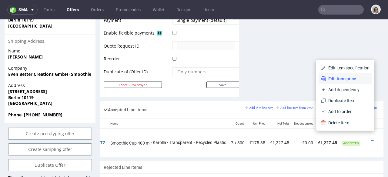
click at [339, 76] on span "Edit item price" at bounding box center [348, 79] width 44 height 6
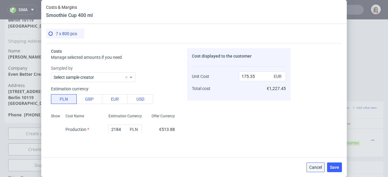
drag, startPoint x: 320, startPoint y: 172, endPoint x: 300, endPoint y: 157, distance: 24.7
click at [320, 172] on button "Cancel" at bounding box center [316, 168] width 18 height 10
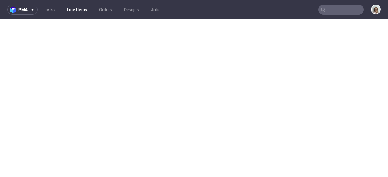
select select "in_progress"
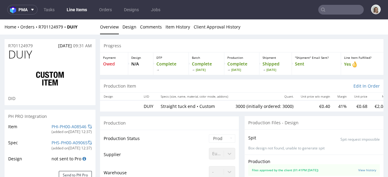
scroll to position [291, 0]
click at [28, 12] on span at bounding box center [31, 9] width 7 height 5
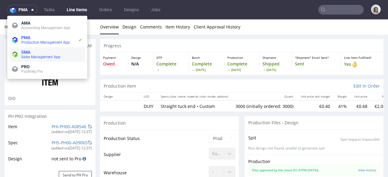
click at [29, 51] on span "SMA" at bounding box center [25, 52] width 9 height 5
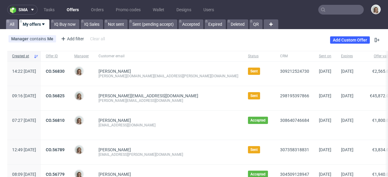
click at [13, 26] on link "All" at bounding box center [12, 24] width 12 height 10
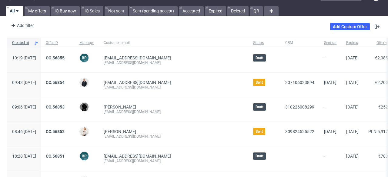
scroll to position [46, 0]
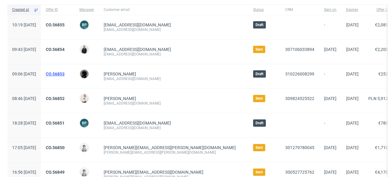
click at [65, 74] on link "CO.56853" at bounding box center [55, 74] width 19 height 5
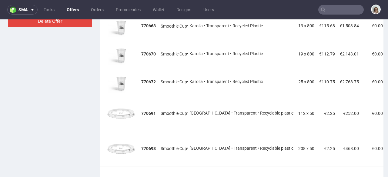
scroll to position [297, 0]
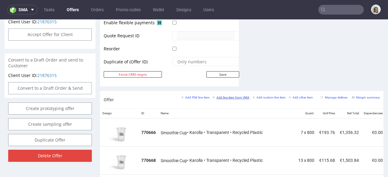
click at [240, 96] on small "Add line item from VMA" at bounding box center [231, 97] width 37 height 3
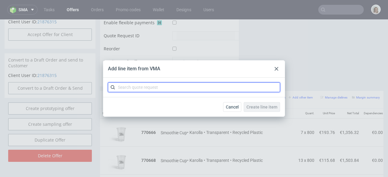
click at [223, 88] on input "text" at bounding box center [194, 88] width 172 height 10
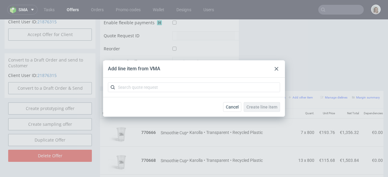
click at [277, 68] on use at bounding box center [277, 69] width 4 height 4
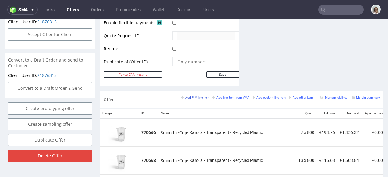
click at [198, 96] on small "Add PIM line item" at bounding box center [195, 97] width 28 height 3
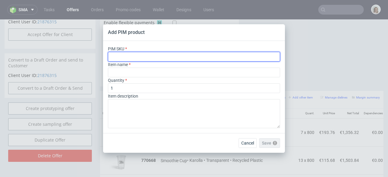
click at [166, 57] on input "text" at bounding box center [194, 57] width 172 height 10
paste input "ph-386-2836"
type input "ph-386-2836"
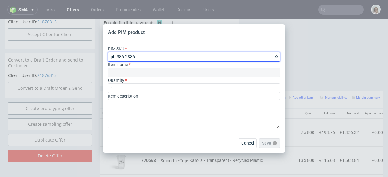
type input "Smoothie Cup"
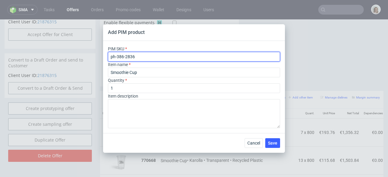
type input "ph-386-2836"
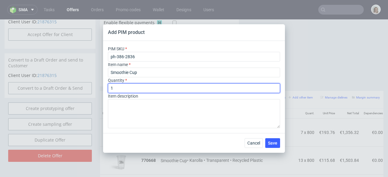
drag, startPoint x: 126, startPoint y: 86, endPoint x: 114, endPoint y: 87, distance: 12.5
click at [114, 87] on input "1" at bounding box center [194, 88] width 172 height 10
type input "7"
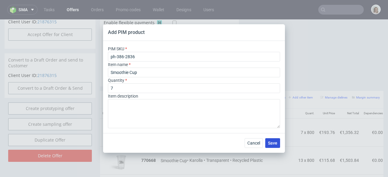
click at [272, 141] on span "Save" at bounding box center [272, 143] width 9 height 4
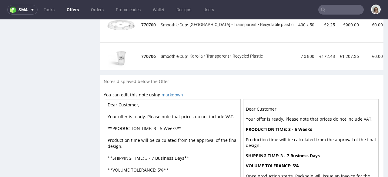
scroll to position [0, 48]
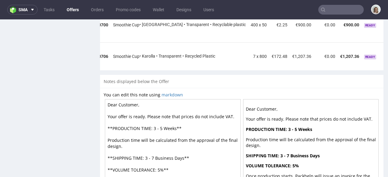
click at [388, 52] on icon at bounding box center [389, 54] width 3 height 4
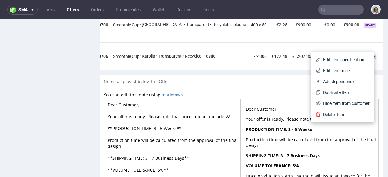
drag, startPoint x: 343, startPoint y: 68, endPoint x: 315, endPoint y: 68, distance: 27.6
click at [343, 68] on span "Edit item price" at bounding box center [345, 71] width 49 height 6
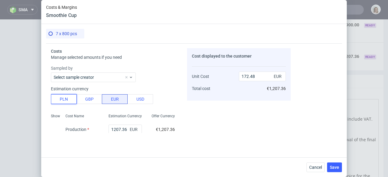
click at [67, 101] on button "PLN" at bounding box center [64, 99] width 26 height 10
type input "40.53"
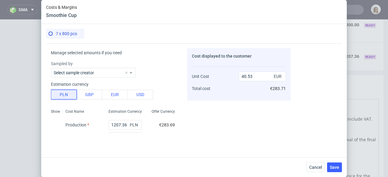
scroll to position [10, 0]
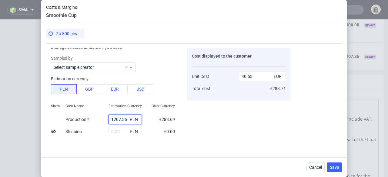
drag, startPoint x: 123, startPoint y: 119, endPoint x: 105, endPoint y: 120, distance: 18.3
click at [109, 120] on input "1207.36" at bounding box center [125, 120] width 33 height 10
type input "2"
type input "0.07"
type input "21"
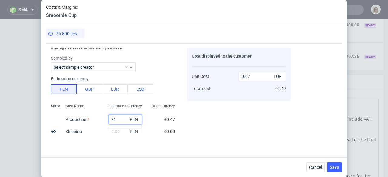
type input "0.7"
type input "212"
type input "7.12"
type input "2124"
type input "71.3"
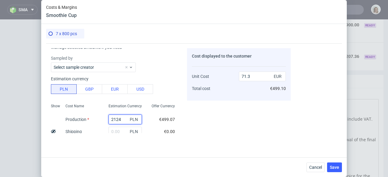
type input "2124"
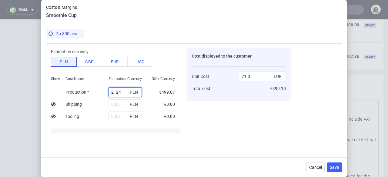
scroll to position [52, 0]
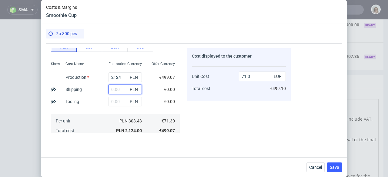
click at [114, 92] on input "text" at bounding box center [125, 90] width 33 height 10
type input "16"
type input "71.84"
type input "1680"
type input "127.69"
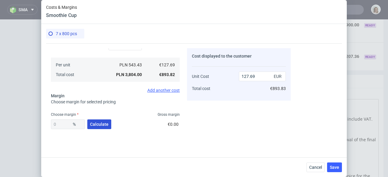
scroll to position [137, 0]
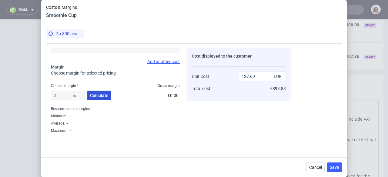
type input "1680"
click at [89, 97] on button "Calculate" at bounding box center [99, 96] width 24 height 10
type input "40.11"
type input "213.2"
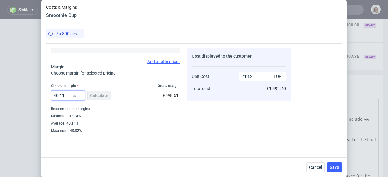
drag, startPoint x: 63, startPoint y: 97, endPoint x: 51, endPoint y: 97, distance: 12.1
click at [51, 97] on div "Costs Manage selected amounts if you need Sampled by Select sample creator Esti…" at bounding box center [168, 88] width 245 height 90
type input "32"
type input "187.77"
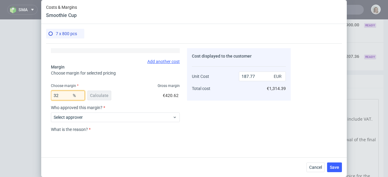
type input "32"
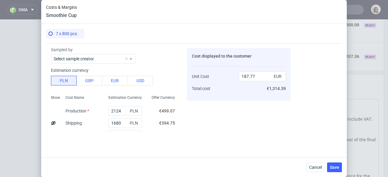
scroll to position [118, 0]
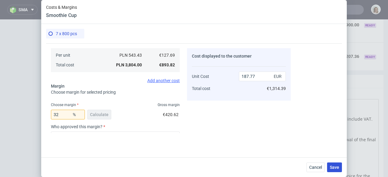
click at [336, 168] on span "Save" at bounding box center [334, 167] width 9 height 4
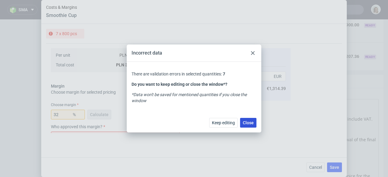
click at [250, 124] on span "Close" at bounding box center [248, 123] width 11 height 4
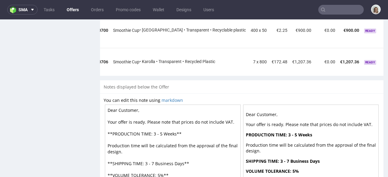
scroll to position [616, 0]
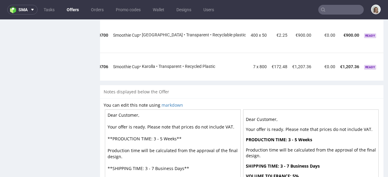
click at [388, 62] on icon at bounding box center [389, 64] width 3 height 4
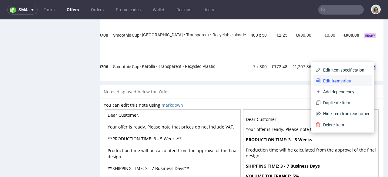
click at [351, 82] on span "Edit item price" at bounding box center [345, 81] width 49 height 6
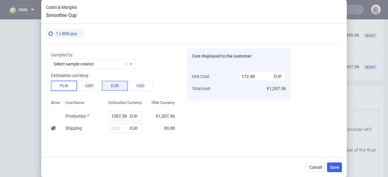
click at [68, 87] on button "PLN" at bounding box center [64, 86] width 26 height 10
type input "40.53"
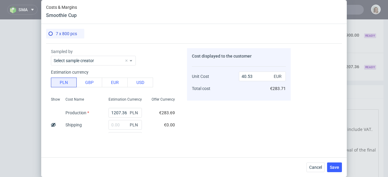
scroll to position [17, 0]
click at [116, 123] on input "text" at bounding box center [125, 125] width 33 height 10
type input "16"
type input "41.07"
type input "1680"
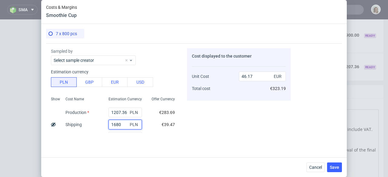
type input "96.92"
type input "1680"
drag, startPoint x: 123, startPoint y: 112, endPoint x: 104, endPoint y: 112, distance: 19.1
click at [104, 112] on div "1207.36 PLN" at bounding box center [125, 113] width 43 height 12
drag, startPoint x: 124, startPoint y: 111, endPoint x: 101, endPoint y: 111, distance: 22.5
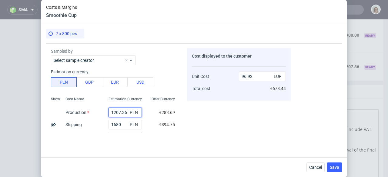
click at [104, 111] on div "1207.36 PLN" at bounding box center [125, 113] width 43 height 12
type input "21"
type input "57.09"
type input "2184"
type input "129.7"
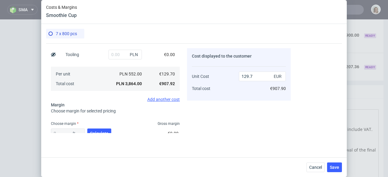
scroll to position [137, 0]
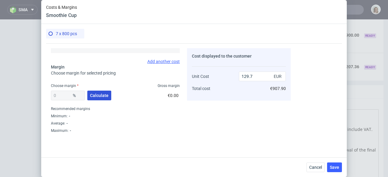
type input "2184"
click at [97, 97] on span "Calculate" at bounding box center [99, 95] width 19 height 4
type input "40.01"
type input "216.2"
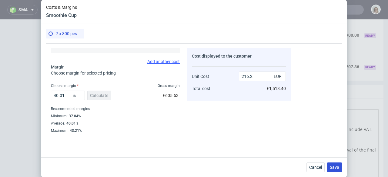
click at [330, 164] on button "Save" at bounding box center [334, 168] width 15 height 10
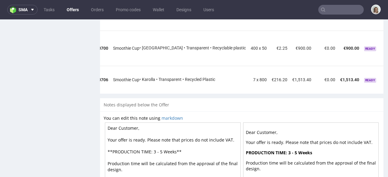
scroll to position [0, 48]
click at [388, 75] on icon at bounding box center [389, 77] width 3 height 4
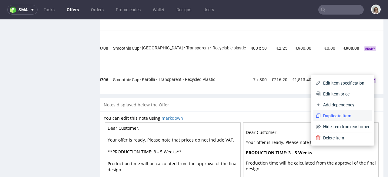
click at [333, 116] on span "Duplicate Item" at bounding box center [345, 116] width 49 height 6
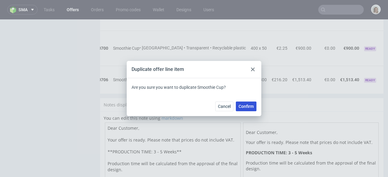
click at [249, 105] on span "Confirm" at bounding box center [246, 106] width 15 height 4
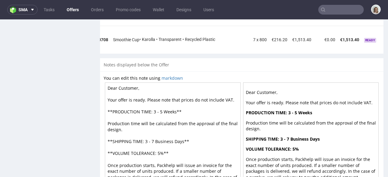
click at [388, 35] on icon at bounding box center [389, 37] width 3 height 4
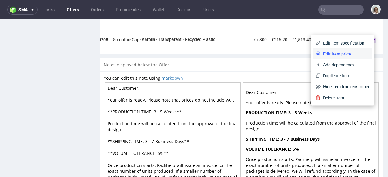
click at [351, 51] on span "Edit item price" at bounding box center [345, 54] width 49 height 6
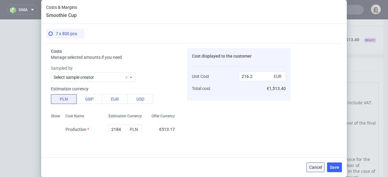
click at [319, 171] on button "Cancel" at bounding box center [316, 168] width 18 height 10
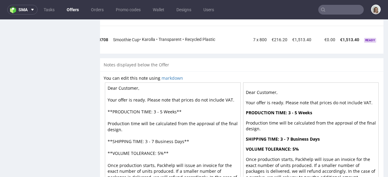
drag, startPoint x: 364, startPoint y: 31, endPoint x: 362, endPoint y: 34, distance: 3.5
click at [388, 35] on icon at bounding box center [389, 37] width 3 height 4
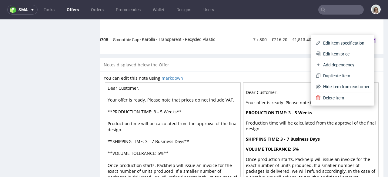
click at [355, 42] on span "Edit item specification" at bounding box center [345, 43] width 49 height 6
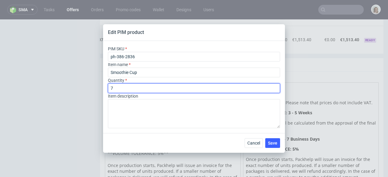
drag, startPoint x: 116, startPoint y: 89, endPoint x: 109, endPoint y: 88, distance: 7.3
click at [109, 88] on input "7" at bounding box center [194, 88] width 172 height 10
type input "13"
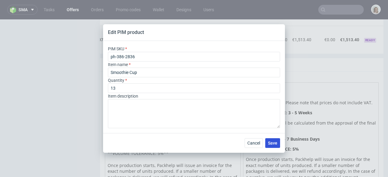
click at [269, 146] on button "Save" at bounding box center [273, 143] width 15 height 10
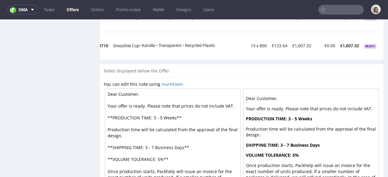
click at [388, 41] on icon at bounding box center [389, 43] width 3 height 4
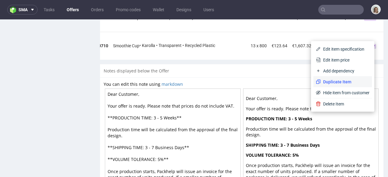
click at [346, 80] on span "Duplicate Item" at bounding box center [345, 82] width 49 height 6
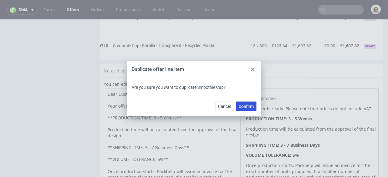
click at [246, 107] on span "Confirm" at bounding box center [246, 106] width 15 height 4
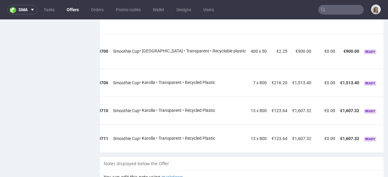
click at [388, 134] on icon at bounding box center [389, 136] width 3 height 4
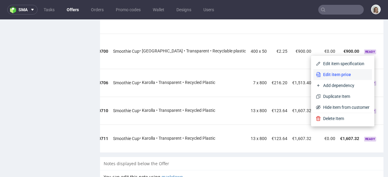
click at [337, 70] on li "Edit item price" at bounding box center [343, 74] width 59 height 11
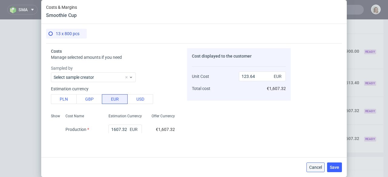
click at [320, 164] on button "Cancel" at bounding box center [316, 168] width 18 height 10
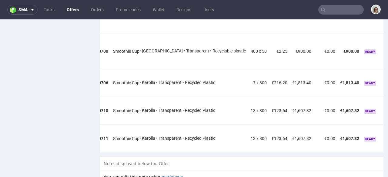
click at [388, 134] on icon at bounding box center [389, 136] width 3 height 4
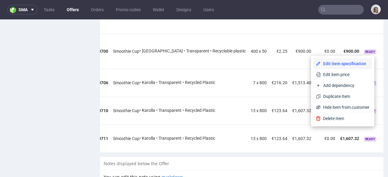
click at [331, 64] on span "Edit item specification" at bounding box center [345, 64] width 49 height 6
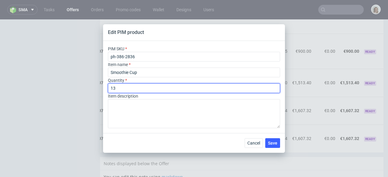
click at [121, 88] on input "13" at bounding box center [194, 88] width 172 height 10
type input "19"
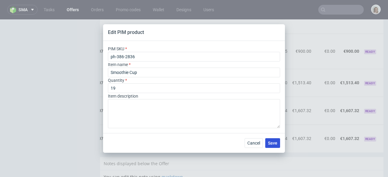
click at [272, 144] on span "Save" at bounding box center [272, 143] width 9 height 4
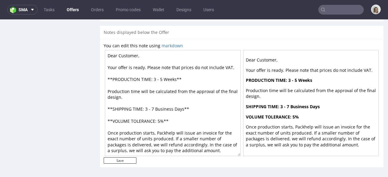
scroll to position [612, 0]
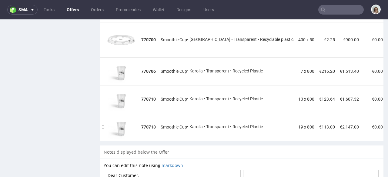
drag, startPoint x: 268, startPoint y: 135, endPoint x: 351, endPoint y: 134, distance: 83.2
click at [351, 134] on tr "770713 Smoothie Cup • Karolla • Transparent • Recycled Plastic 19 x 800 €113.00…" at bounding box center [274, 127] width 348 height 28
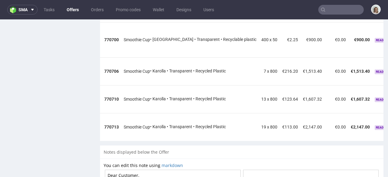
scroll to position [0, 48]
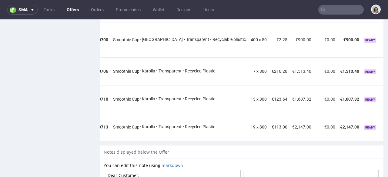
click at [388, 123] on icon at bounding box center [389, 125] width 3 height 4
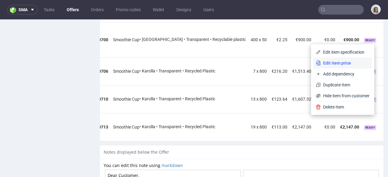
click at [339, 59] on li "Edit item price" at bounding box center [343, 63] width 59 height 11
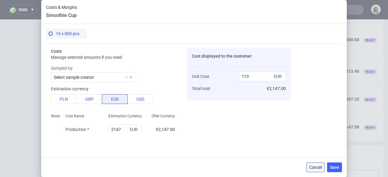
click at [321, 168] on span "Cancel" at bounding box center [316, 167] width 13 height 4
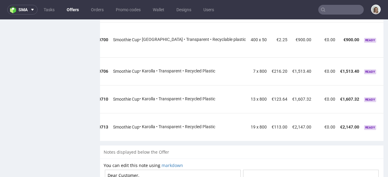
drag, startPoint x: 363, startPoint y: 118, endPoint x: 361, endPoint y: 115, distance: 3.7
click at [388, 123] on icon at bounding box center [389, 125] width 3 height 4
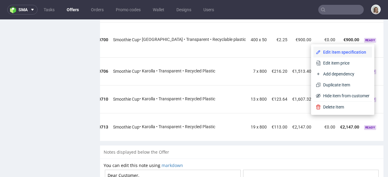
click at [331, 51] on span "Edit item specification" at bounding box center [345, 52] width 49 height 6
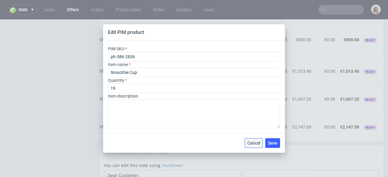
click at [258, 143] on span "Cancel" at bounding box center [254, 143] width 13 height 4
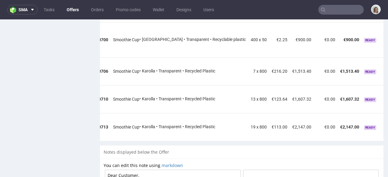
click at [388, 123] on icon at bounding box center [389, 125] width 3 height 4
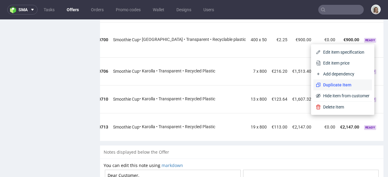
click at [337, 85] on span "Duplicate Item" at bounding box center [345, 85] width 49 height 6
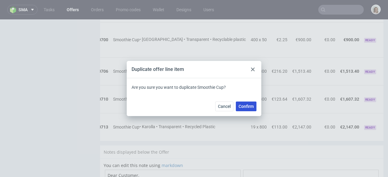
click at [242, 107] on span "Confirm" at bounding box center [246, 106] width 15 height 4
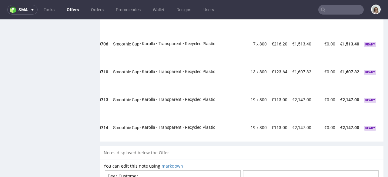
click at [388, 123] on icon at bounding box center [389, 125] width 3 height 4
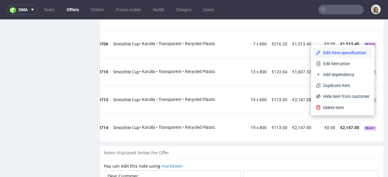
click at [340, 57] on li "Edit item specification" at bounding box center [343, 52] width 59 height 11
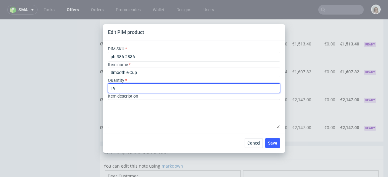
drag, startPoint x: 116, startPoint y: 86, endPoint x: 109, endPoint y: 86, distance: 6.7
click at [109, 86] on input "19" at bounding box center [194, 88] width 172 height 10
type input "25"
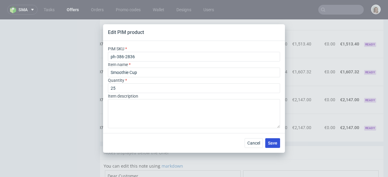
click at [272, 144] on span "Save" at bounding box center [272, 143] width 9 height 4
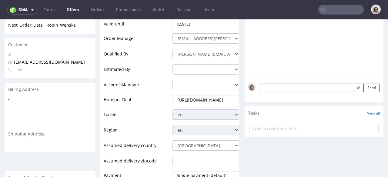
scroll to position [162, 0]
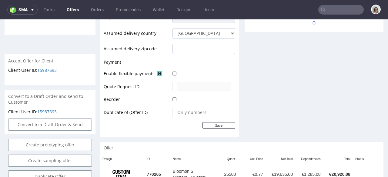
scroll to position [273, 0]
